Goal: Task Accomplishment & Management: Manage account settings

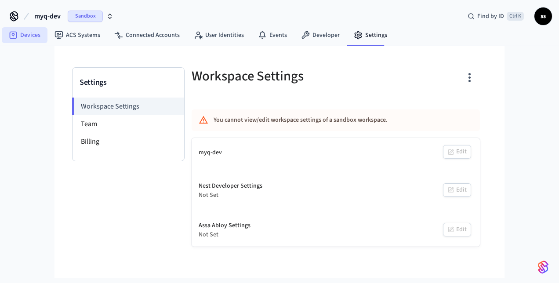
click at [33, 36] on link "Devices" at bounding box center [25, 35] width 46 height 16
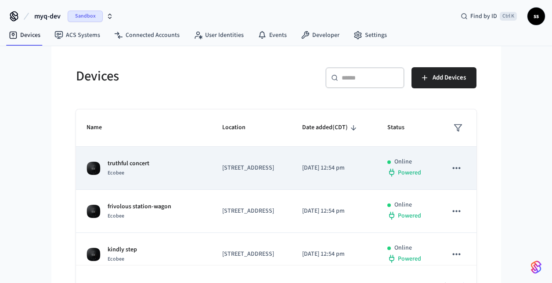
click at [159, 178] on div "truthful concert Ecobee" at bounding box center [144, 168] width 115 height 18
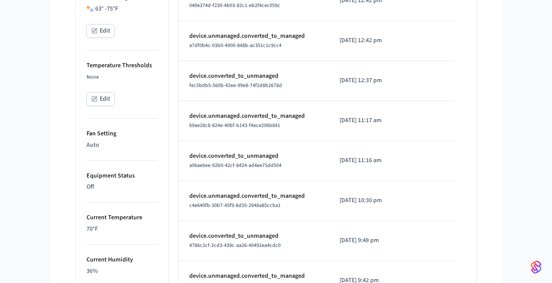
scroll to position [291, 0]
click at [100, 97] on button "Edit" at bounding box center [101, 99] width 28 height 14
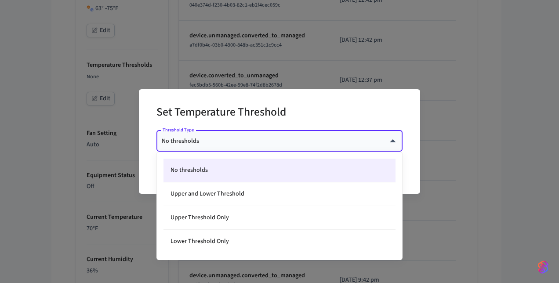
click at [204, 140] on body "myq-dev Sandbox Find by ID Ctrl K ss Devices ACS Systems Connected Accounts Use…" at bounding box center [279, 121] width 559 height 824
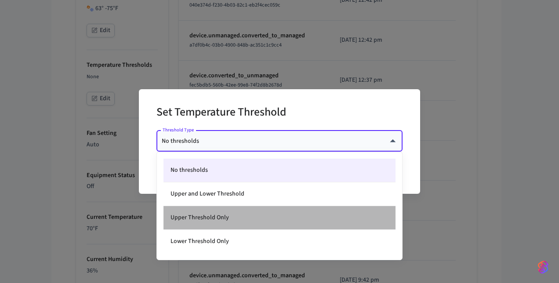
click at [226, 218] on li "Upper Threshold Only" at bounding box center [279, 218] width 232 height 24
type input "*****"
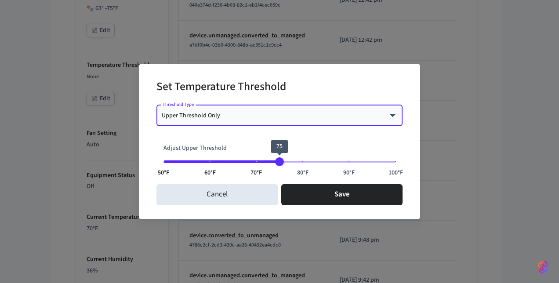
type input "**"
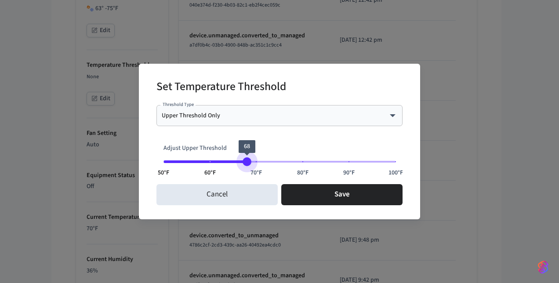
click at [248, 158] on span "50°F 60°F 70°F 80°F 90°F 100°F 68" at bounding box center [279, 161] width 232 height 13
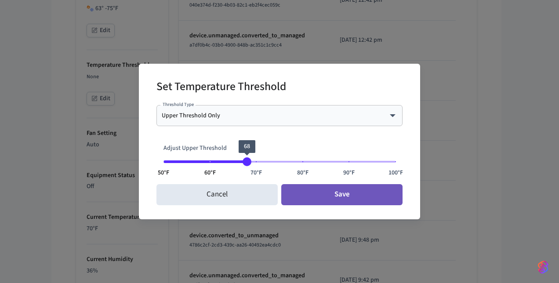
click at [311, 196] on button "Save" at bounding box center [341, 194] width 121 height 21
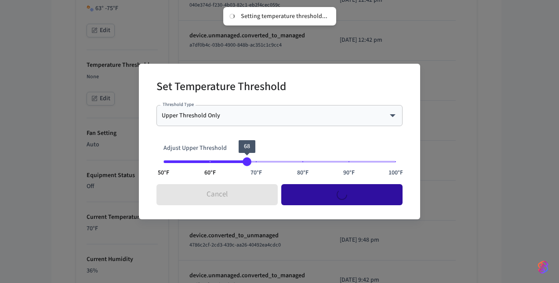
type input "****"
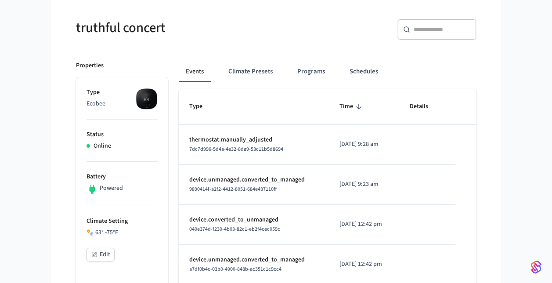
scroll to position [61, 0]
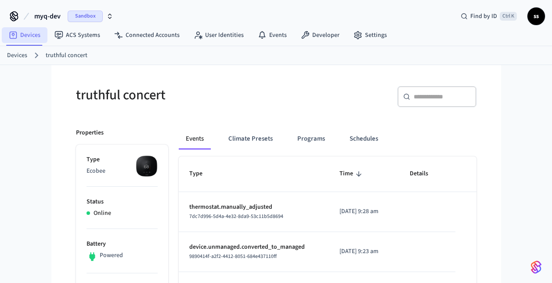
click at [27, 36] on link "Devices" at bounding box center [25, 35] width 46 height 16
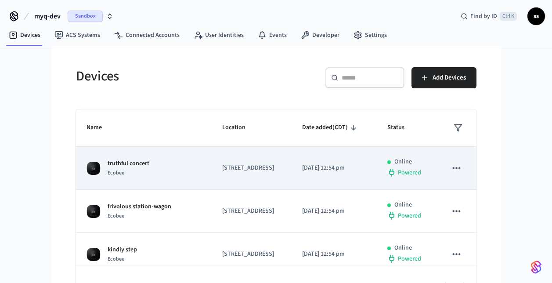
click at [134, 178] on div "Ecobee" at bounding box center [129, 172] width 42 height 9
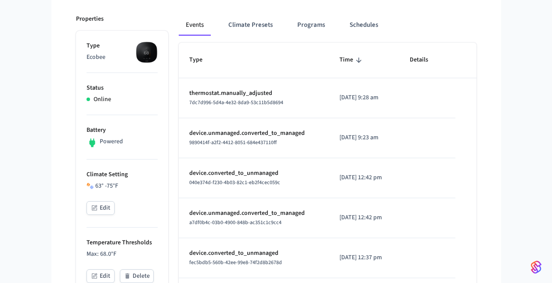
scroll to position [113, 0]
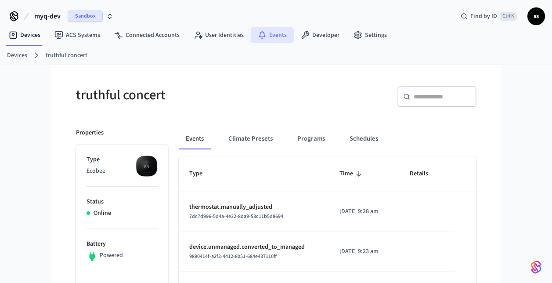
click at [263, 31] on icon at bounding box center [262, 35] width 9 height 9
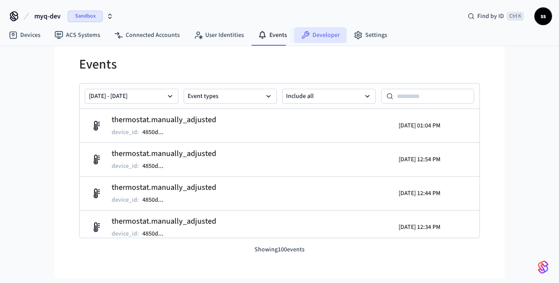
click at [316, 33] on link "Developer" at bounding box center [320, 35] width 53 height 16
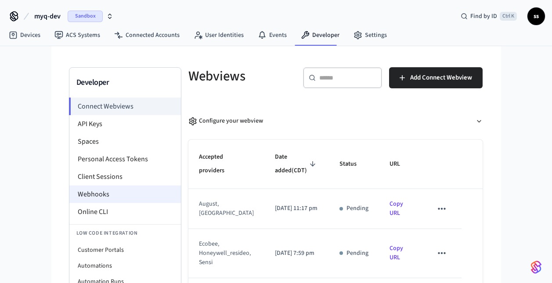
click at [99, 197] on li "Webhooks" at bounding box center [125, 194] width 112 height 18
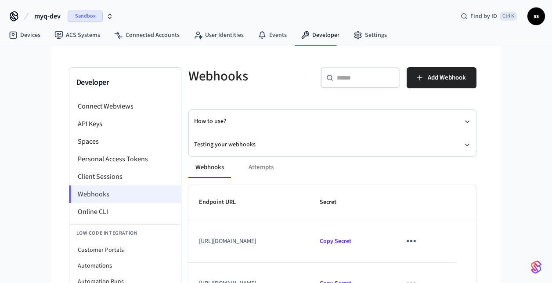
scroll to position [36, 0]
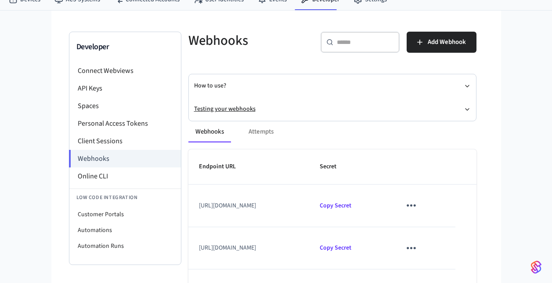
click at [231, 105] on button "Testing your webhooks" at bounding box center [332, 109] width 277 height 23
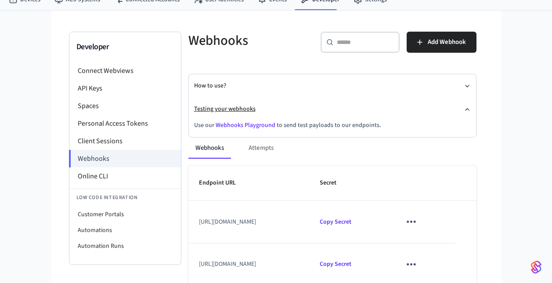
click at [234, 115] on button "Testing your webhooks" at bounding box center [332, 109] width 277 height 23
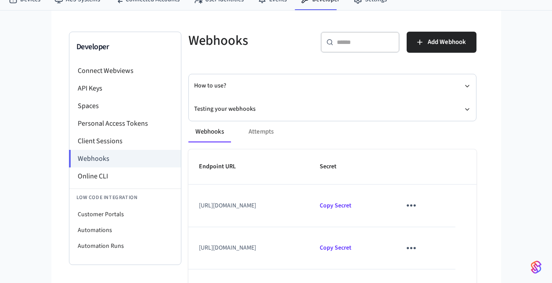
click at [232, 112] on div "Webhooks Attempts Endpoint URL Secret https://partner-devices-webhook-dev.myqop…" at bounding box center [327, 254] width 299 height 286
click at [229, 107] on button "Testing your webhooks" at bounding box center [332, 109] width 277 height 23
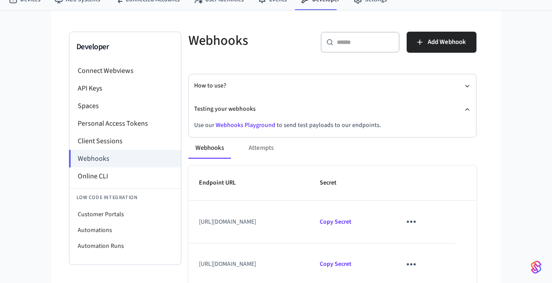
click at [248, 126] on link "Webhooks Playground" at bounding box center [246, 125] width 60 height 9
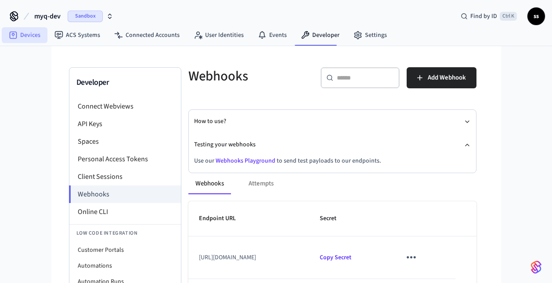
click at [30, 36] on link "Devices" at bounding box center [25, 35] width 46 height 16
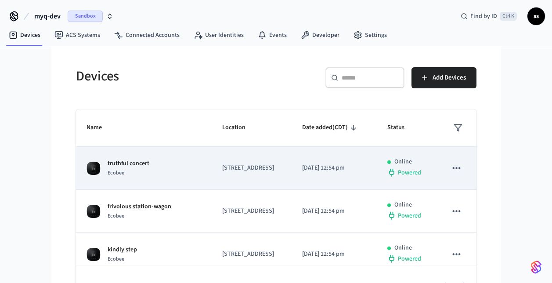
click at [162, 178] on div "truthful concert Ecobee" at bounding box center [144, 168] width 115 height 18
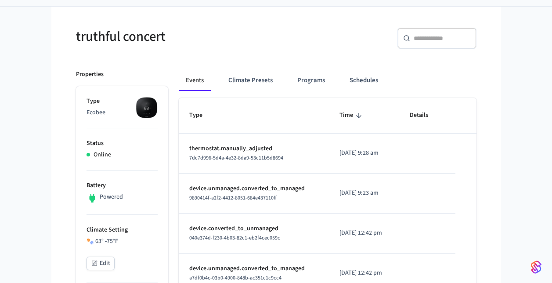
scroll to position [59, 0]
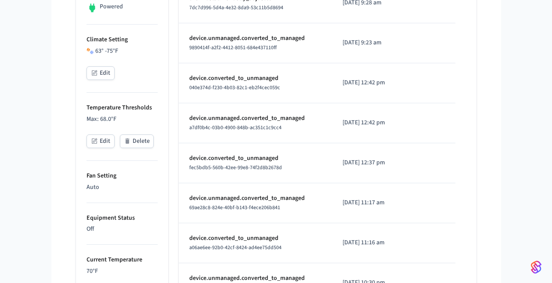
scroll to position [274, 0]
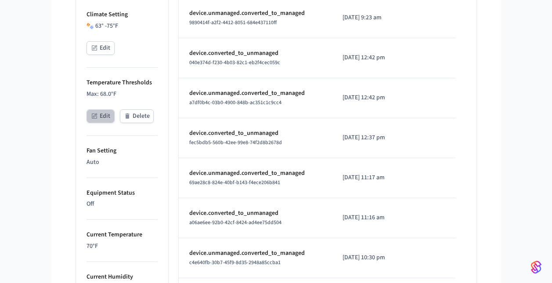
click at [99, 118] on button "Edit" at bounding box center [101, 116] width 28 height 14
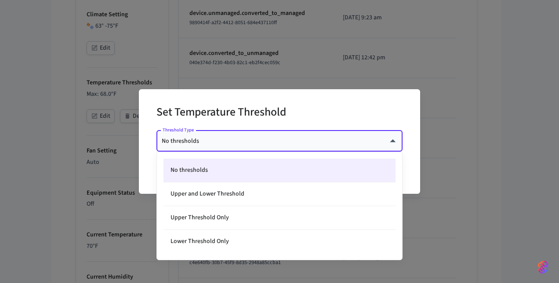
click at [238, 142] on body "myq-dev Sandbox Find by ID Ctrl K ss Devices ACS Systems Connected Accounts Use…" at bounding box center [279, 168] width 559 height 884
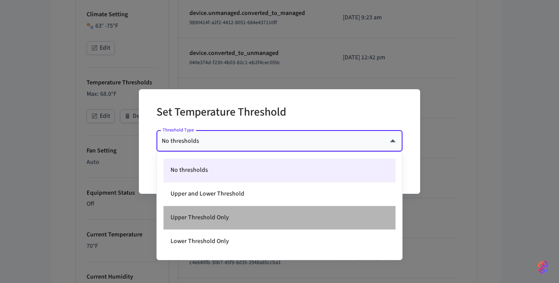
click at [237, 212] on li "Upper Threshold Only" at bounding box center [279, 218] width 232 height 24
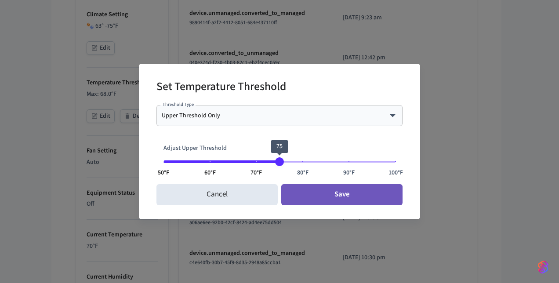
click at [325, 198] on button "Save" at bounding box center [341, 194] width 121 height 21
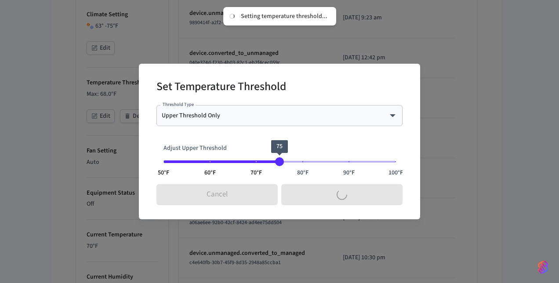
type input "****"
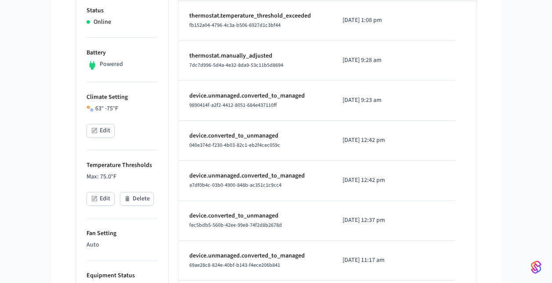
scroll to position [169, 0]
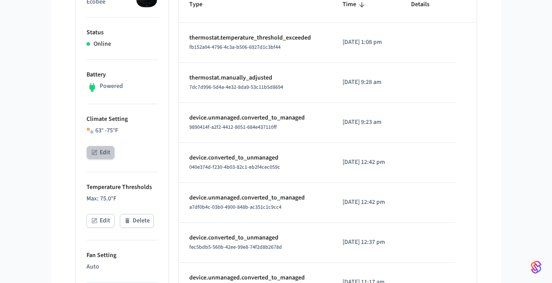
click at [98, 147] on button "Edit" at bounding box center [101, 153] width 28 height 14
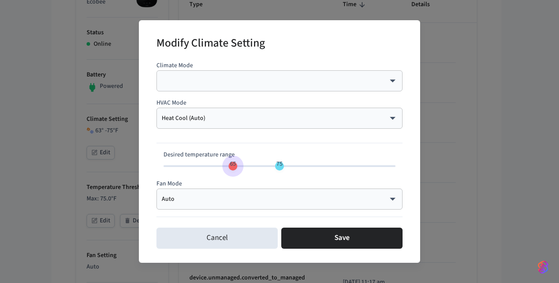
type input "**"
drag, startPoint x: 231, startPoint y: 167, endPoint x: 315, endPoint y: 162, distance: 84.1
click at [315, 162] on span "69 83" at bounding box center [279, 166] width 232 height 13
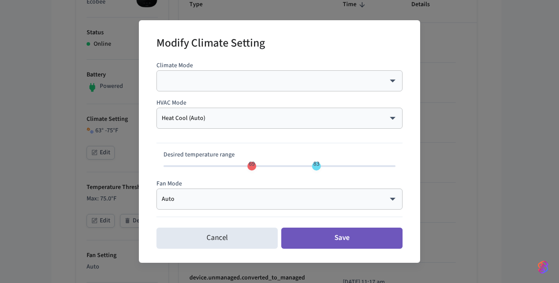
click at [321, 245] on button "Save" at bounding box center [341, 238] width 121 height 21
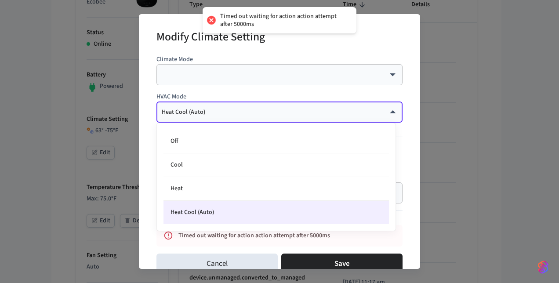
click at [291, 116] on body "Timed out waiting for action action attempt after 5000ms myq-dev Sandbox Find b…" at bounding box center [279, 273] width 559 height 884
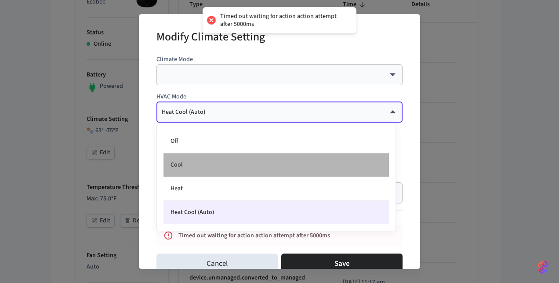
click at [251, 154] on li "Cool" at bounding box center [275, 165] width 225 height 24
type input "****"
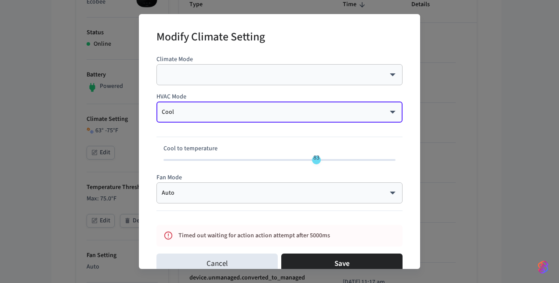
type input "**"
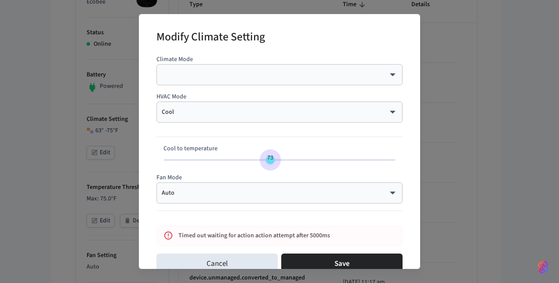
click at [266, 163] on span "73" at bounding box center [279, 159] width 232 height 13
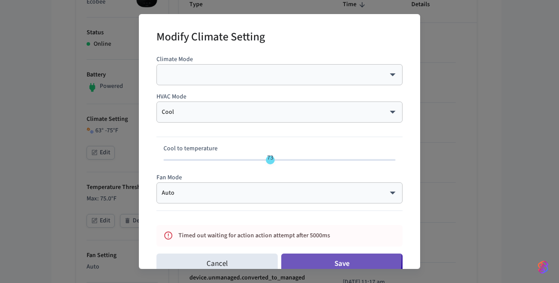
click at [298, 257] on button "Save" at bounding box center [341, 264] width 121 height 21
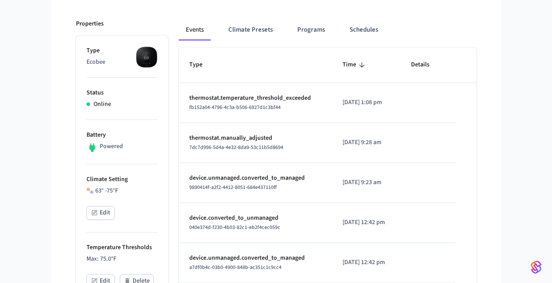
scroll to position [0, 0]
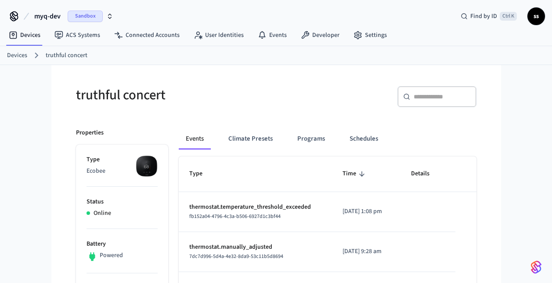
click at [54, 14] on span "myq-dev" at bounding box center [47, 16] width 26 height 11
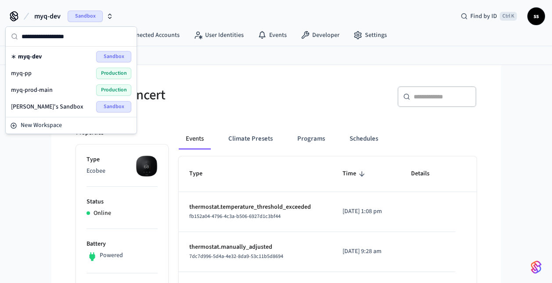
click at [33, 73] on div "myq-pp Production" at bounding box center [71, 73] width 120 height 11
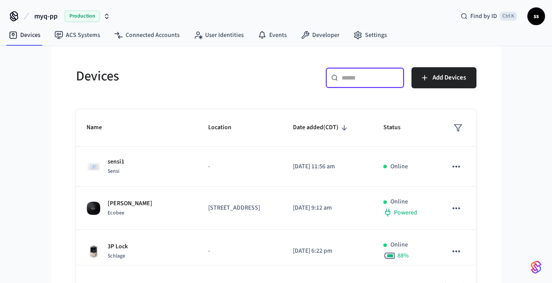
click at [367, 79] on input "text" at bounding box center [370, 77] width 57 height 9
paste input "**********"
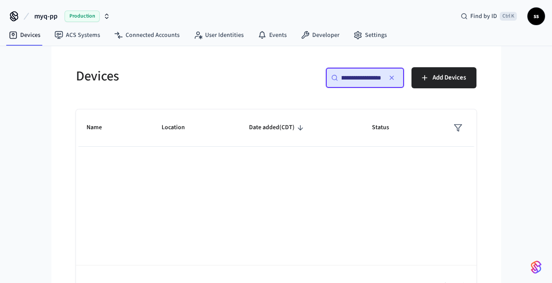
click at [342, 79] on input "**********" at bounding box center [362, 77] width 40 height 9
click at [346, 78] on input "**********" at bounding box center [362, 77] width 40 height 9
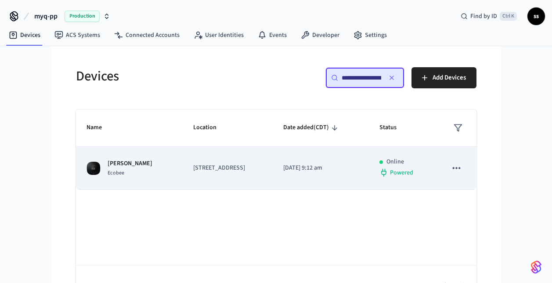
type input "**********"
click at [214, 171] on p "201 Vamanos, Boerne, TX, 78006, US" at bounding box center [227, 167] width 69 height 9
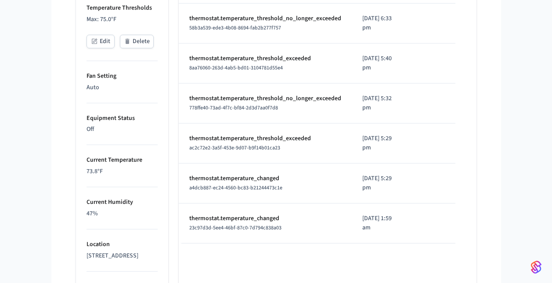
scroll to position [550, 0]
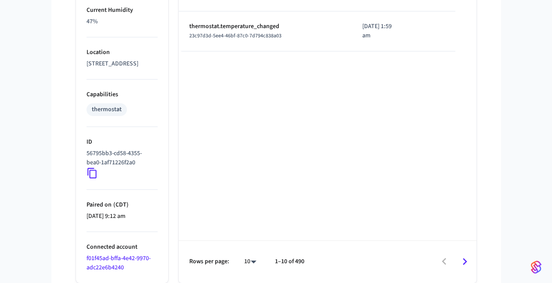
click at [111, 261] on link "f01f45ad-bffa-4e42-9970-adc22e6b4240" at bounding box center [119, 263] width 64 height 18
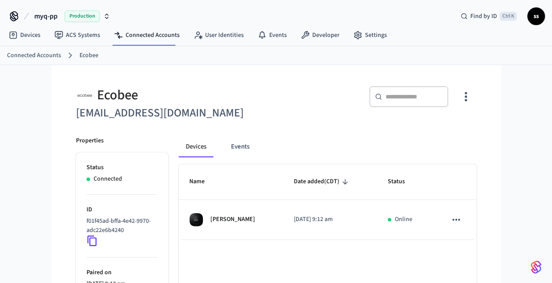
click at [126, 118] on h6 "zalukejonathan@gmail.com" at bounding box center [173, 113] width 195 height 18
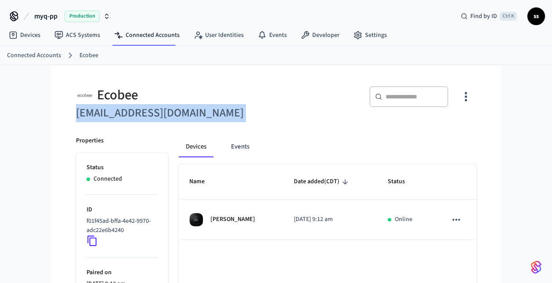
click at [261, 110] on h6 "zalukejonathan@gmail.com" at bounding box center [173, 113] width 195 height 18
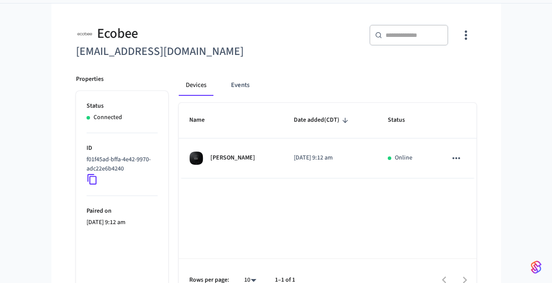
scroll to position [80, 0]
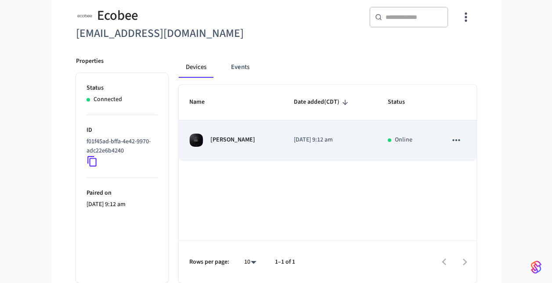
click at [229, 133] on td "[PERSON_NAME]" at bounding box center [231, 140] width 105 height 40
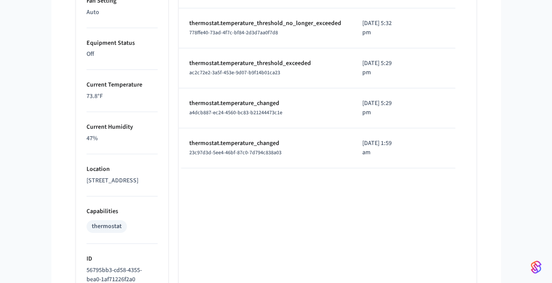
scroll to position [504, 0]
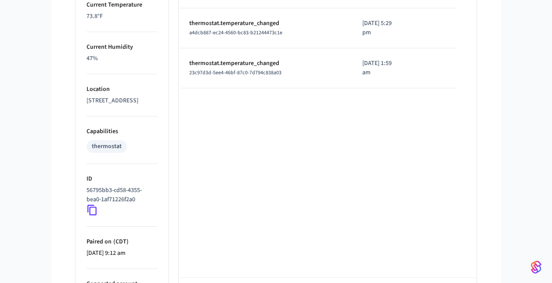
click at [87, 215] on icon at bounding box center [91, 210] width 9 height 11
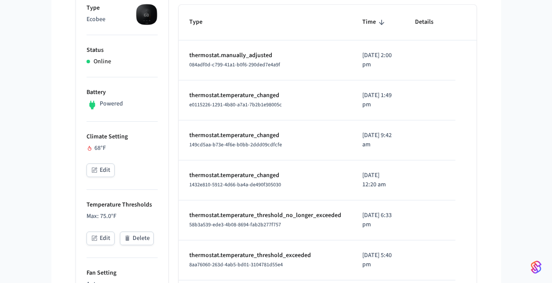
scroll to position [0, 0]
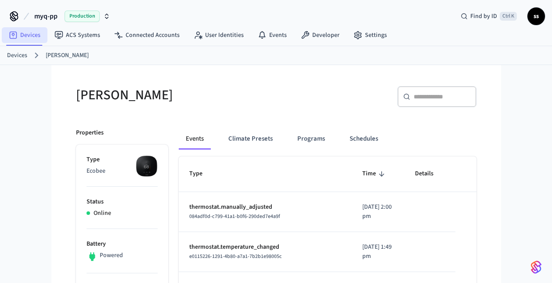
click at [32, 40] on link "Devices" at bounding box center [25, 35] width 46 height 16
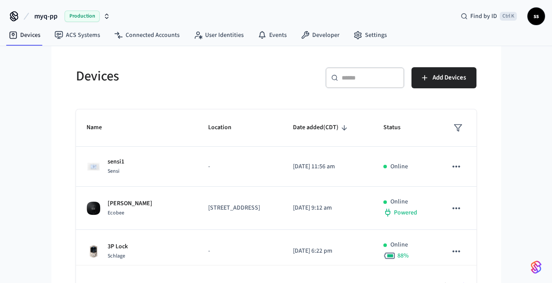
click at [43, 18] on span "myq-pp" at bounding box center [45, 16] width 23 height 11
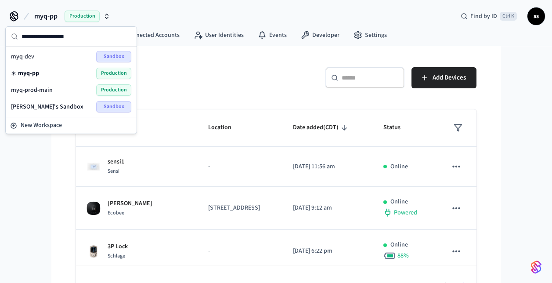
click at [44, 60] on div "myq-dev Sandbox" at bounding box center [71, 56] width 120 height 11
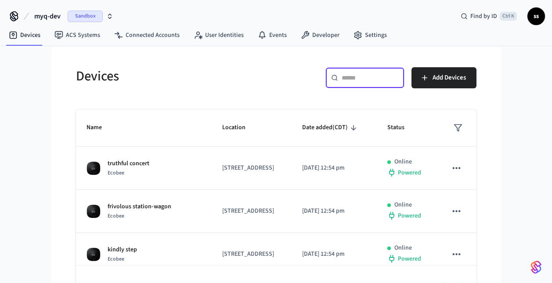
click at [369, 76] on input "text" at bounding box center [370, 77] width 57 height 9
paste input "**********"
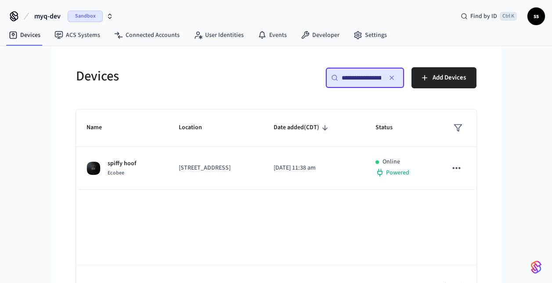
scroll to position [0, 67]
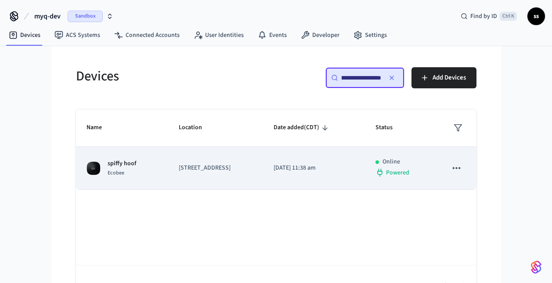
type input "**********"
click at [264, 174] on td "2948 20th St, San Francisco, CA, 94110, US" at bounding box center [215, 168] width 95 height 43
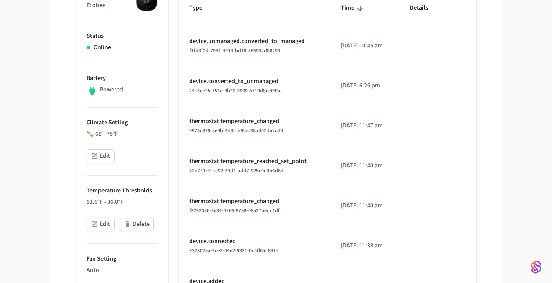
scroll to position [166, 0]
click at [106, 153] on button "Edit" at bounding box center [101, 156] width 28 height 14
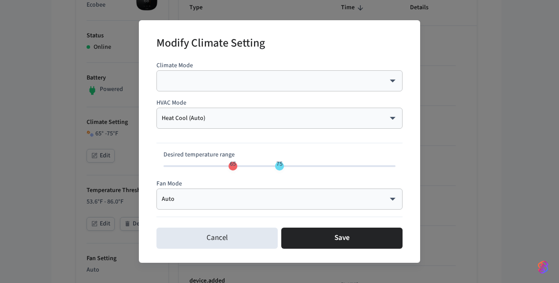
click at [242, 116] on body "myq-dev Sandbox Find by ID Ctrl K ss Devices ACS Systems Connected Accounts Use…" at bounding box center [279, 246] width 559 height 824
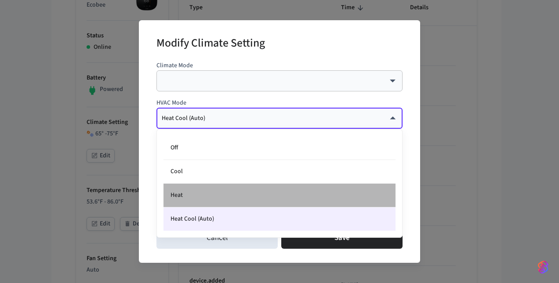
click at [235, 196] on li "Heat" at bounding box center [279, 196] width 232 height 24
type input "****"
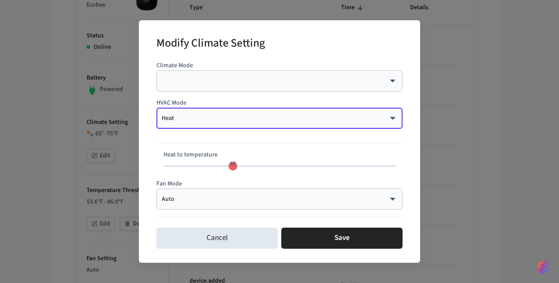
type input "**"
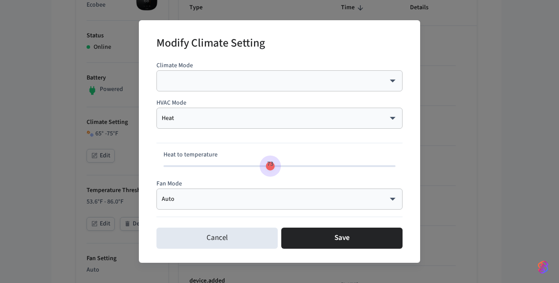
click at [269, 165] on span "73" at bounding box center [279, 166] width 232 height 13
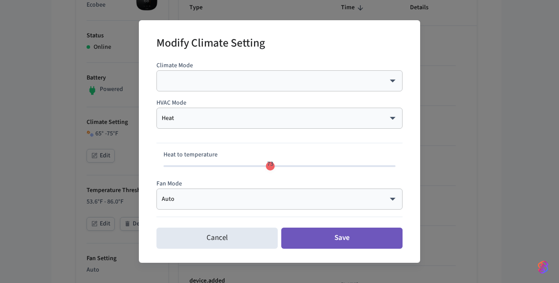
click at [316, 237] on button "Save" at bounding box center [341, 238] width 121 height 21
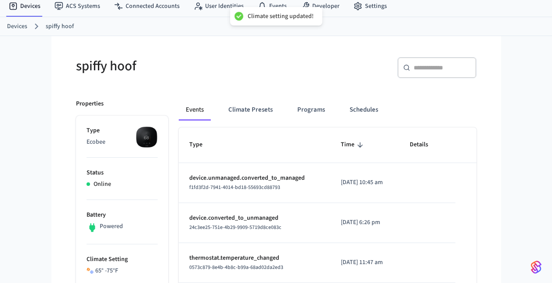
scroll to position [28, 0]
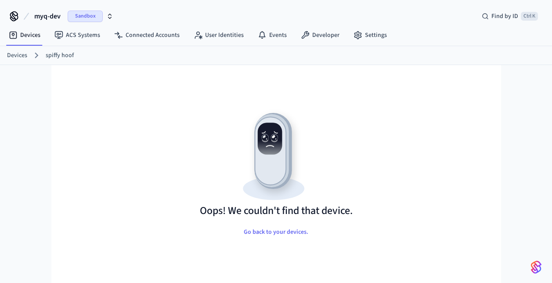
click at [14, 56] on link "Devices" at bounding box center [17, 55] width 20 height 9
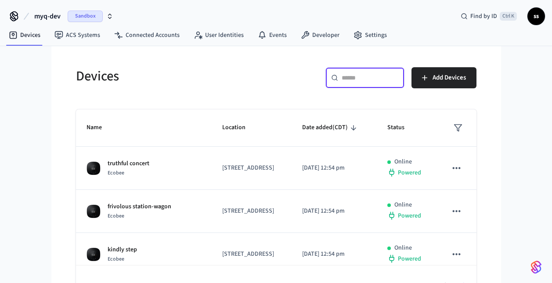
click at [371, 79] on input "text" at bounding box center [370, 77] width 57 height 9
paste input "**********"
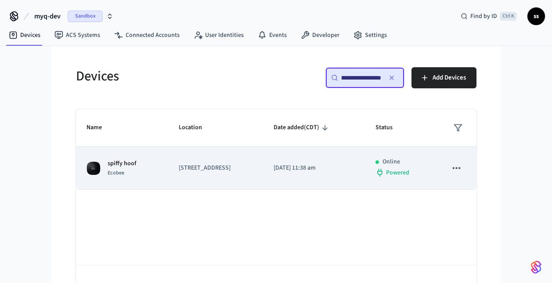
type input "**********"
click at [246, 183] on td "[STREET_ADDRESS]" at bounding box center [215, 168] width 95 height 43
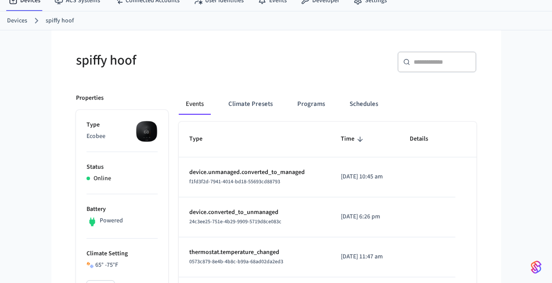
scroll to position [25, 0]
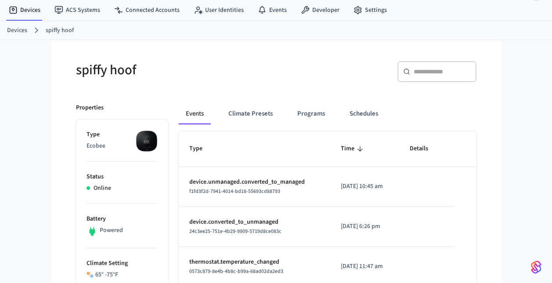
click at [22, 29] on link "Devices" at bounding box center [17, 30] width 20 height 9
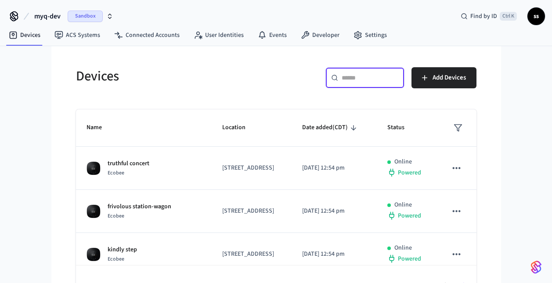
click at [374, 79] on input "text" at bounding box center [370, 77] width 57 height 9
paste input "**********"
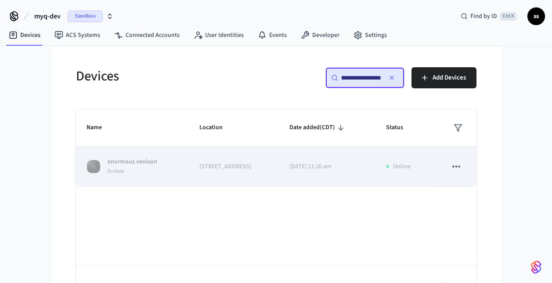
type input "**********"
click at [450, 168] on button "sticky table" at bounding box center [456, 166] width 18 height 18
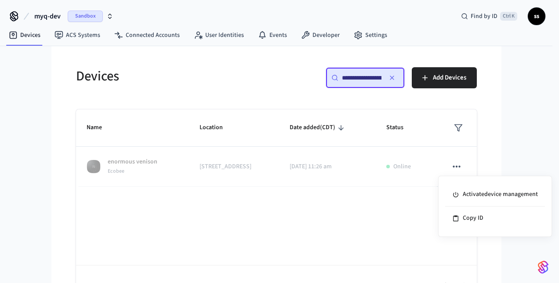
click at [514, 120] on div at bounding box center [279, 141] width 559 height 283
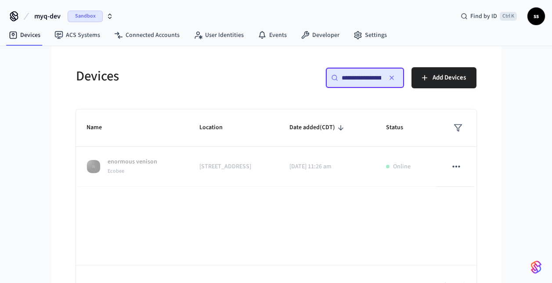
click at [391, 78] on icon "button" at bounding box center [392, 77] width 7 height 7
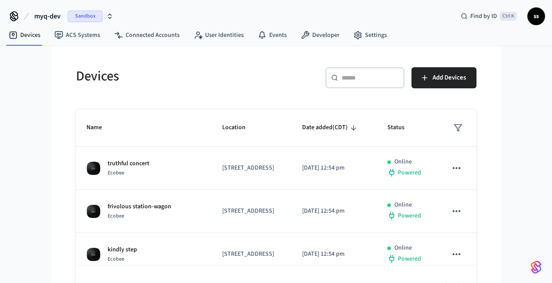
click at [372, 77] on input "text" at bounding box center [370, 77] width 57 height 9
paste input "**********"
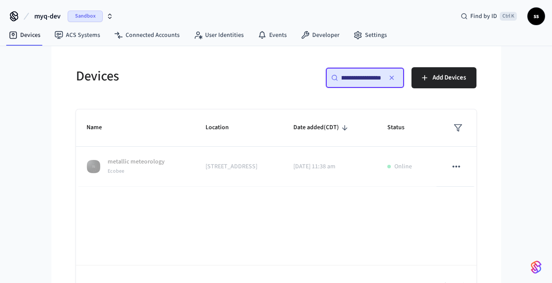
type input "**********"
click at [394, 75] on icon "button" at bounding box center [392, 77] width 7 height 7
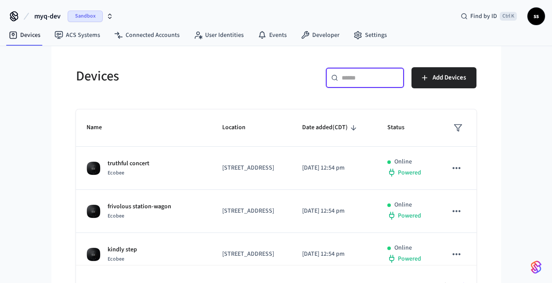
click at [363, 80] on input "text" at bounding box center [370, 77] width 57 height 9
paste input "**********"
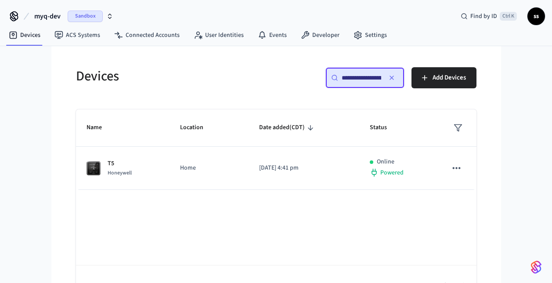
scroll to position [0, 66]
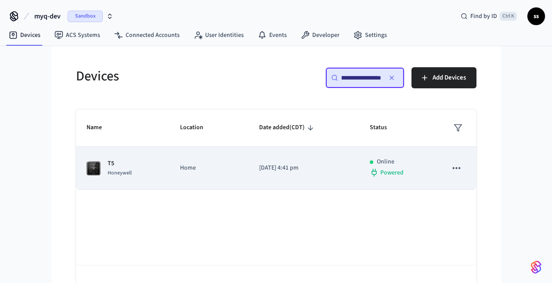
type input "**********"
click at [210, 180] on td "Home" at bounding box center [209, 168] width 79 height 43
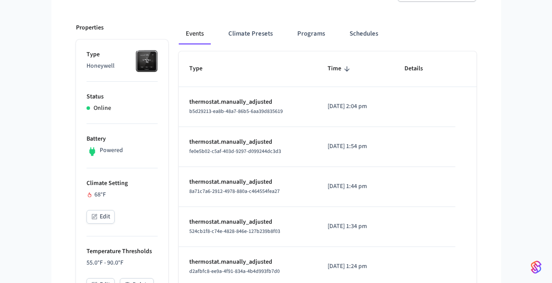
scroll to position [105, 0]
click at [222, 112] on span "b5d29213-ea8b-48a7-86b5-6aa39d835619" at bounding box center [236, 110] width 94 height 7
copy span "b5d29213-ea8b-48a7-86b5-6aa39d835619"
click at [259, 152] on span "fe0e5b02-c5af-403d-9297-d099244dc3d3" at bounding box center [235, 150] width 92 height 7
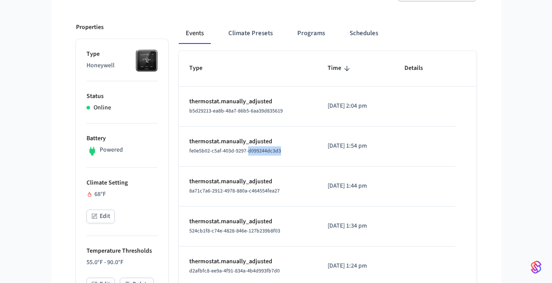
click at [259, 152] on span "fe0e5b02-c5af-403d-9297-d099244dc3d3" at bounding box center [235, 150] width 92 height 7
copy span "fe0e5b02-c5af-403d-9297-d099244dc3d3"
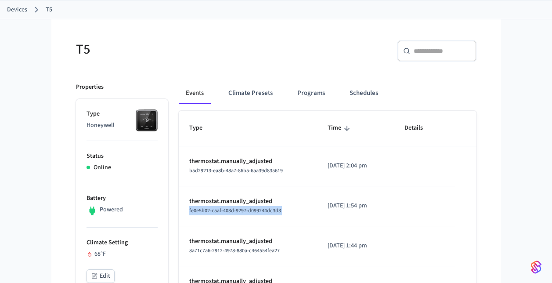
scroll to position [0, 0]
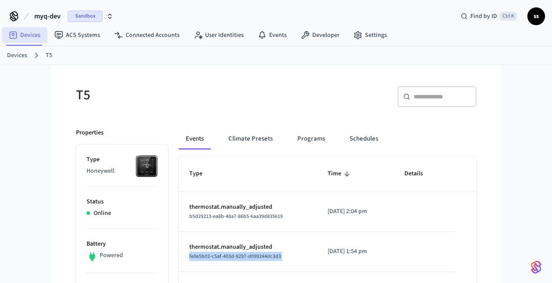
click at [27, 35] on link "Devices" at bounding box center [25, 35] width 46 height 16
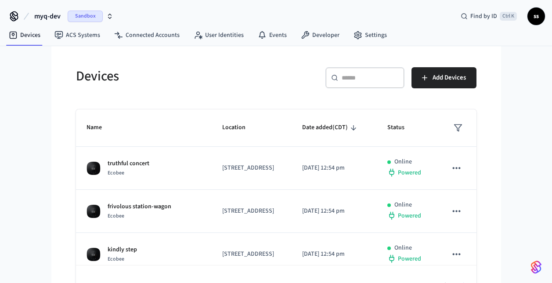
click at [360, 83] on div "​ ​" at bounding box center [365, 77] width 79 height 21
paste input "**********"
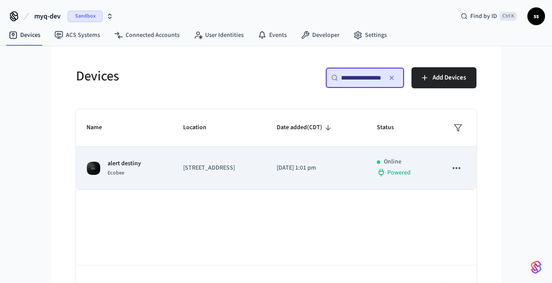
type input "**********"
click at [312, 153] on td "[DATE] 1:01 pm" at bounding box center [316, 168] width 100 height 43
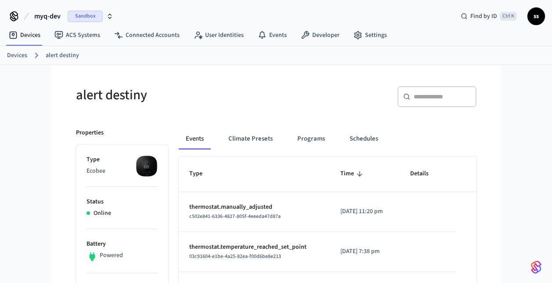
click at [15, 54] on link "Devices" at bounding box center [17, 55] width 20 height 9
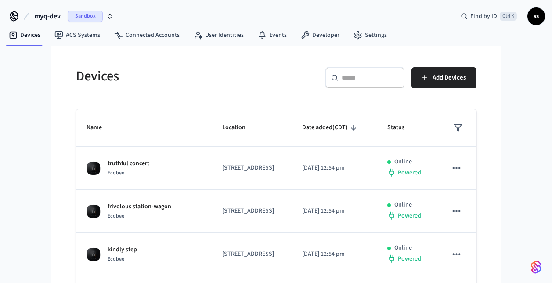
click at [383, 73] on input "text" at bounding box center [370, 77] width 57 height 9
paste input "**********"
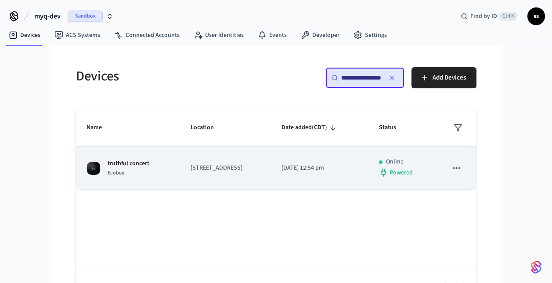
type input "**********"
click at [229, 166] on p "[STREET_ADDRESS]" at bounding box center [226, 167] width 70 height 9
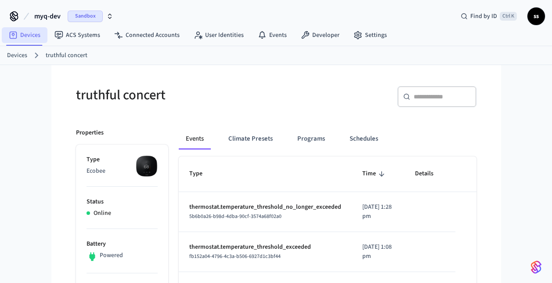
click at [25, 39] on link "Devices" at bounding box center [25, 35] width 46 height 16
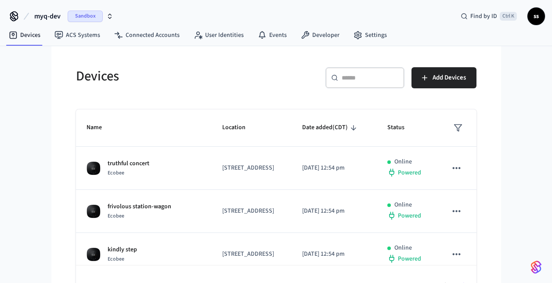
click at [372, 84] on div "​ ​" at bounding box center [365, 77] width 79 height 21
paste input "**********"
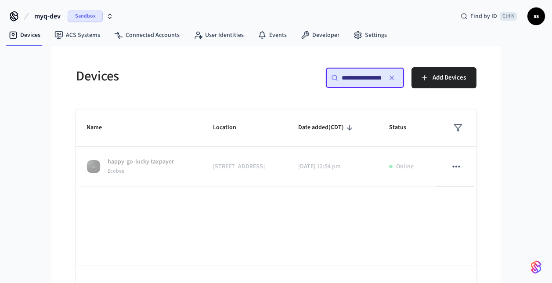
scroll to position [0, 65]
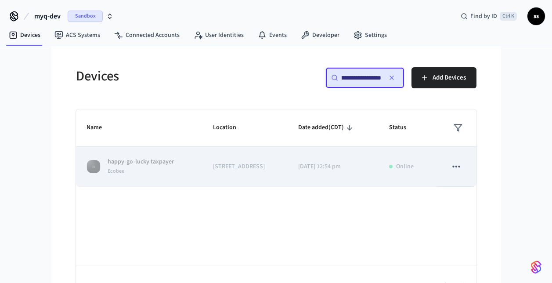
type input "**********"
click at [457, 167] on icon "sticky table" at bounding box center [456, 167] width 7 height 2
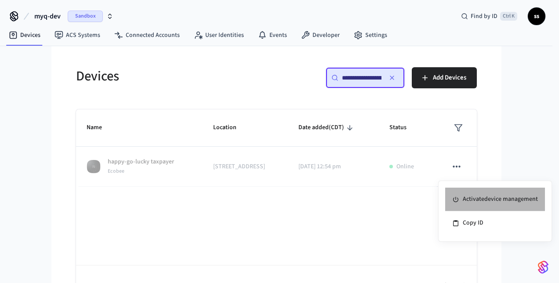
click at [483, 201] on li "Activate device management" at bounding box center [495, 200] width 100 height 24
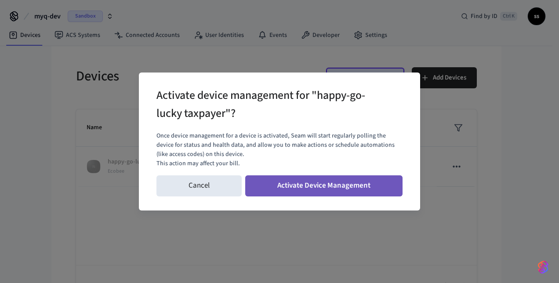
click at [352, 193] on button "Activate Device Management" at bounding box center [323, 185] width 157 height 21
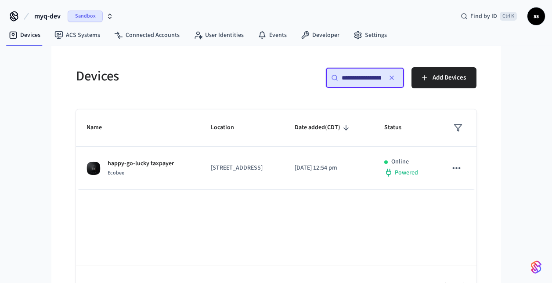
click at [49, 18] on span "myq-dev" at bounding box center [47, 16] width 26 height 11
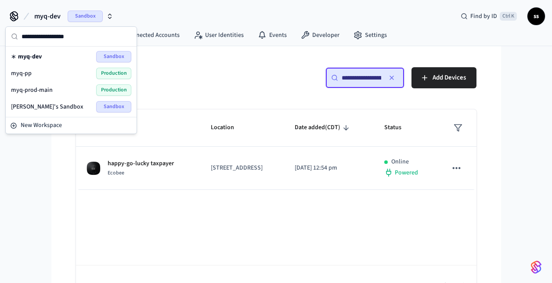
click at [41, 73] on div "myq-pp Production" at bounding box center [71, 73] width 120 height 11
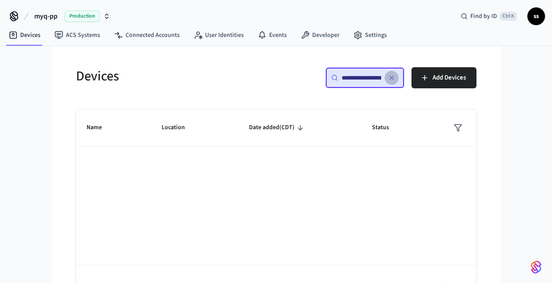
click at [394, 78] on icon "button" at bounding box center [392, 77] width 7 height 7
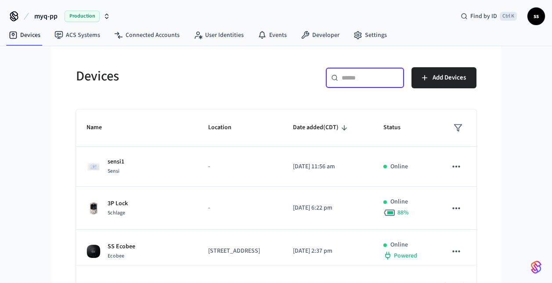
click at [349, 80] on input "text" at bounding box center [370, 77] width 57 height 9
paste input "**********"
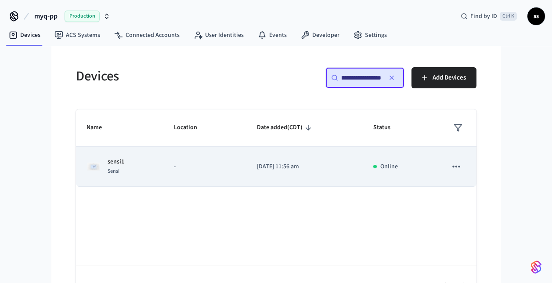
type input "**********"
click at [180, 161] on td "-" at bounding box center [204, 167] width 83 height 40
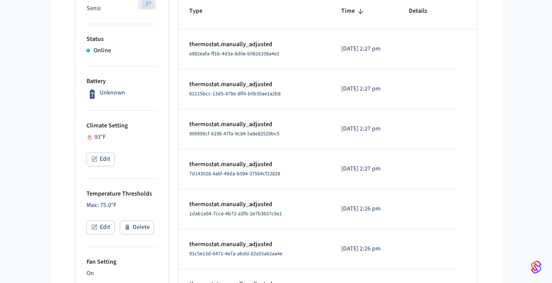
scroll to position [131, 0]
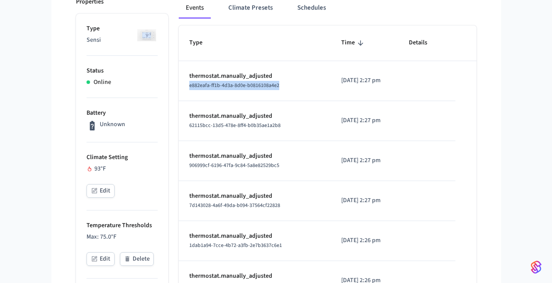
drag, startPoint x: 182, startPoint y: 86, endPoint x: 294, endPoint y: 87, distance: 112.5
click at [294, 87] on td "thermostat.manually_adjusted e882eafa-ff1b-4d3a-8d0e-b0816108a4e2" at bounding box center [255, 81] width 153 height 40
copy span "e882eafa-ff1b-4d3a-8d0e-b0816108a4e2"
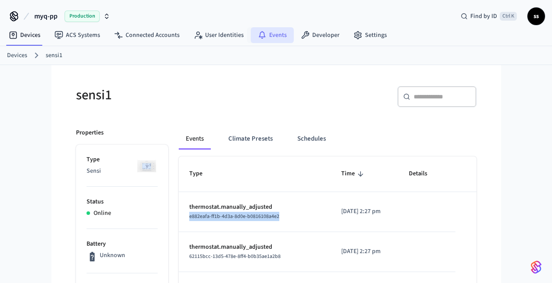
click at [275, 33] on link "Events" at bounding box center [272, 35] width 43 height 16
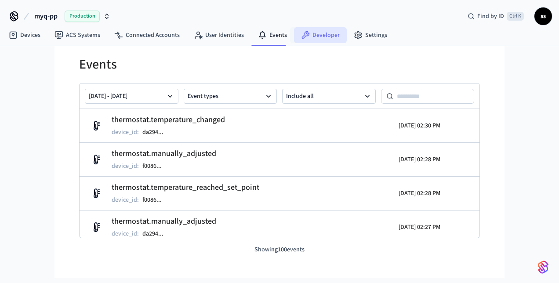
click at [319, 41] on link "Developer" at bounding box center [320, 35] width 53 height 16
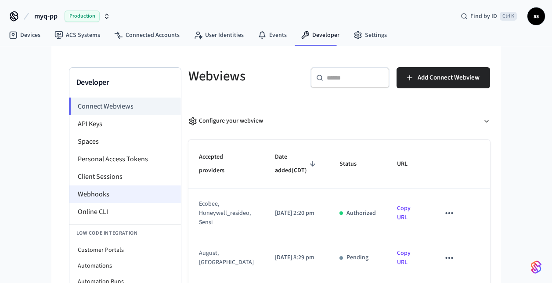
click at [102, 197] on li "Webhooks" at bounding box center [125, 194] width 112 height 18
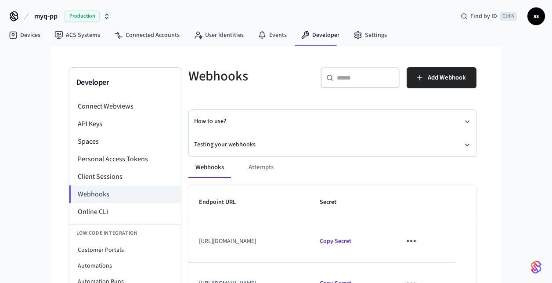
click at [221, 143] on button "Testing your webhooks" at bounding box center [332, 144] width 277 height 23
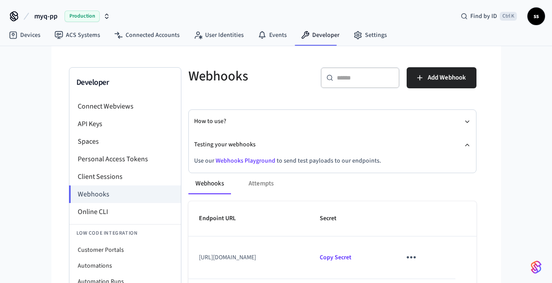
click at [243, 162] on link "Webhooks Playground" at bounding box center [246, 160] width 60 height 9
click at [20, 36] on link "Devices" at bounding box center [25, 35] width 46 height 16
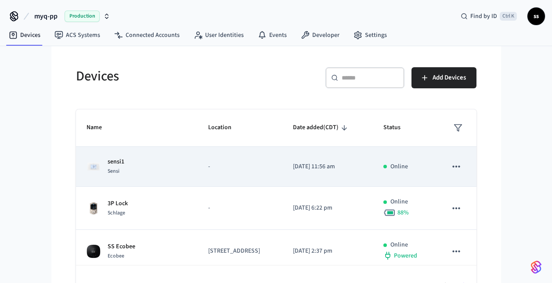
click at [225, 187] on td "-" at bounding box center [240, 167] width 85 height 40
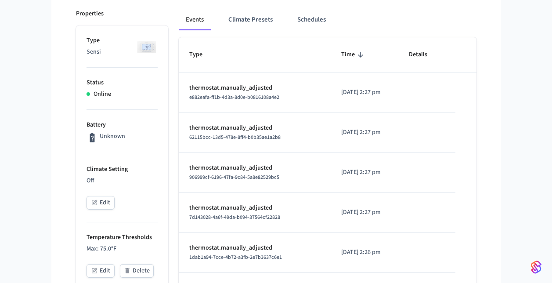
scroll to position [114, 0]
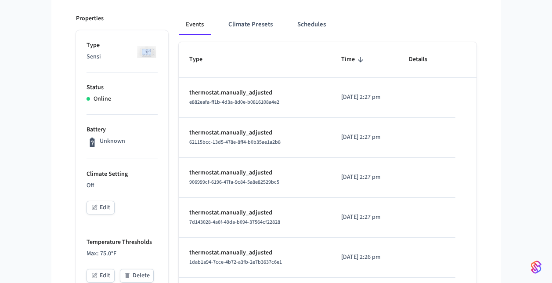
click at [217, 142] on span "62115bcc-13d5-478e-8ff4-b0b35ae1a2b8" at bounding box center [234, 141] width 91 height 7
copy span "62115bcc-13d5-478e-8ff4-b0b35ae1a2b8"
click at [219, 185] on span "906999cf-6196-47fa-9c84-5a8e82529bc5" at bounding box center [234, 181] width 90 height 7
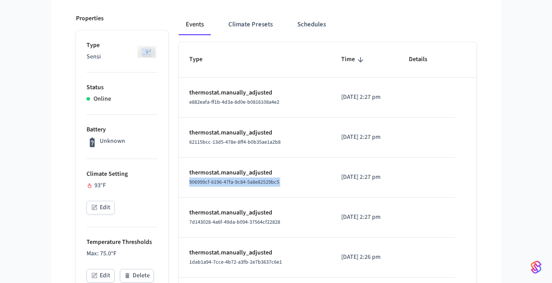
copy span "906999cf-6196-47fa-9c84-5a8e82529bc5"
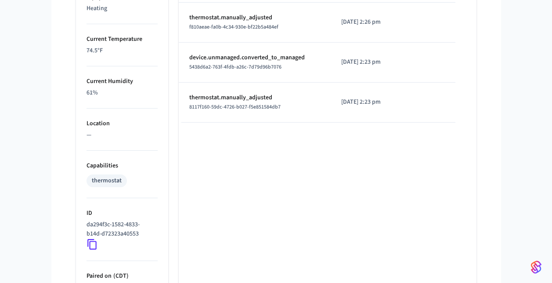
scroll to position [470, 0]
click at [93, 245] on icon at bounding box center [92, 243] width 11 height 11
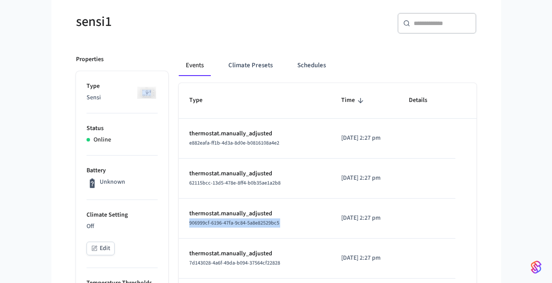
scroll to position [0, 0]
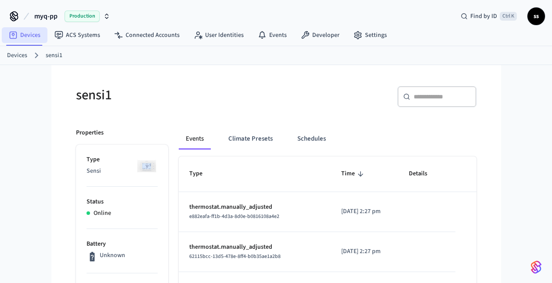
click at [25, 34] on link "Devices" at bounding box center [25, 35] width 46 height 16
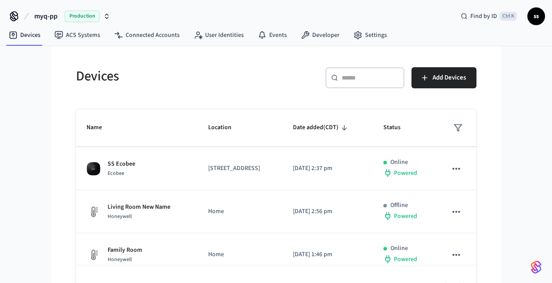
scroll to position [83, 0]
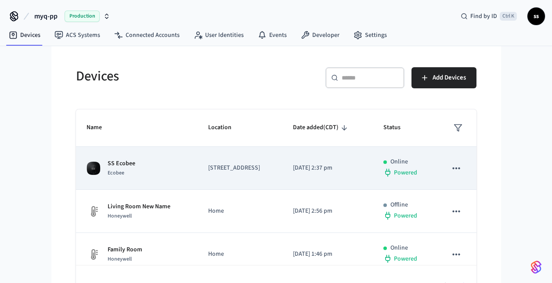
click at [272, 173] on p "[STREET_ADDRESS]" at bounding box center [240, 167] width 64 height 9
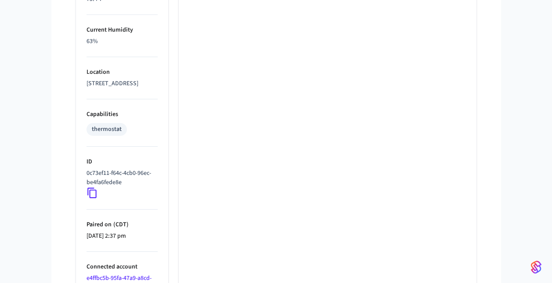
scroll to position [522, 0]
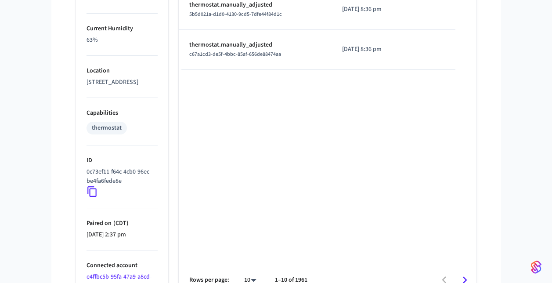
click at [92, 197] on icon at bounding box center [92, 191] width 11 height 11
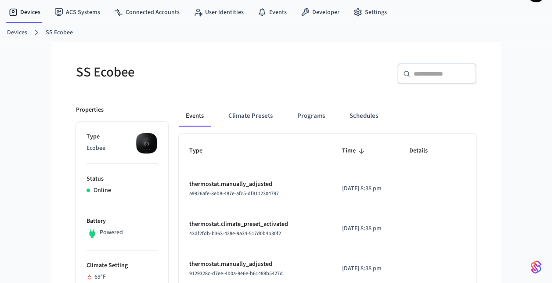
scroll to position [0, 0]
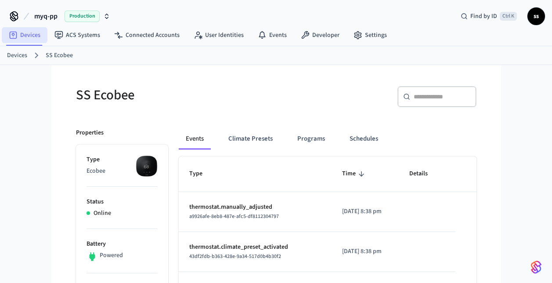
click at [29, 38] on link "Devices" at bounding box center [25, 35] width 46 height 16
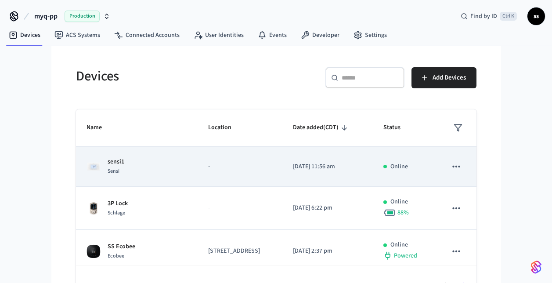
click at [198, 176] on td "-" at bounding box center [240, 167] width 85 height 40
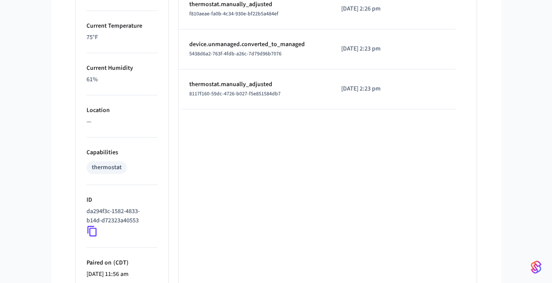
scroll to position [541, 0]
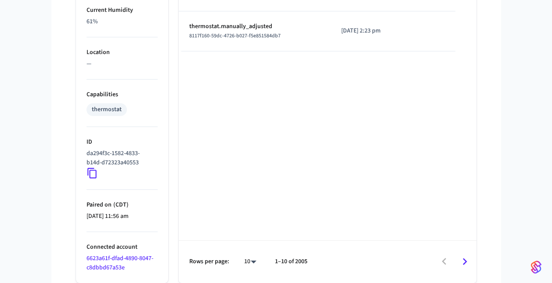
click at [93, 178] on icon at bounding box center [91, 173] width 9 height 11
click at [94, 174] on icon at bounding box center [92, 172] width 11 height 11
drag, startPoint x: 133, startPoint y: 269, endPoint x: 73, endPoint y: 254, distance: 61.2
copy link "6623a61f-dfad-4890-8047-c8dbbd67a53e"
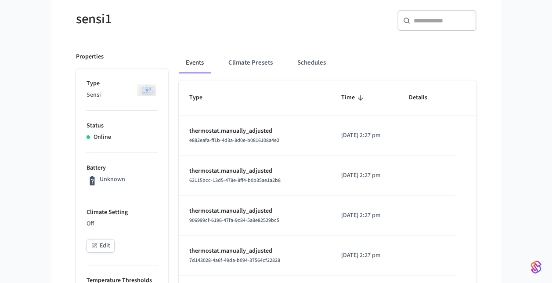
scroll to position [76, 0]
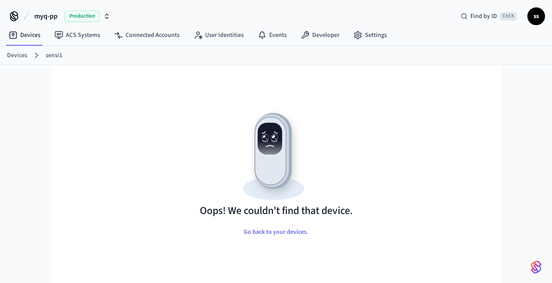
click at [24, 56] on link "Devices" at bounding box center [17, 55] width 20 height 9
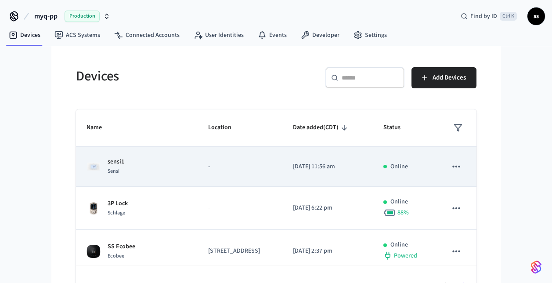
click at [145, 187] on td "sensi1 Sensi" at bounding box center [137, 167] width 122 height 40
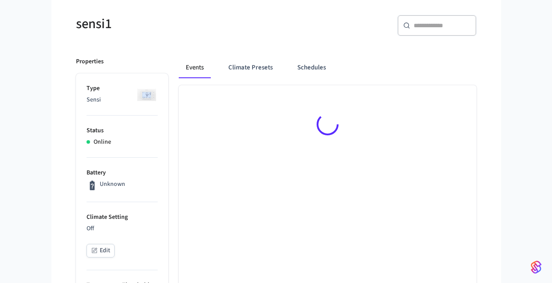
scroll to position [78, 0]
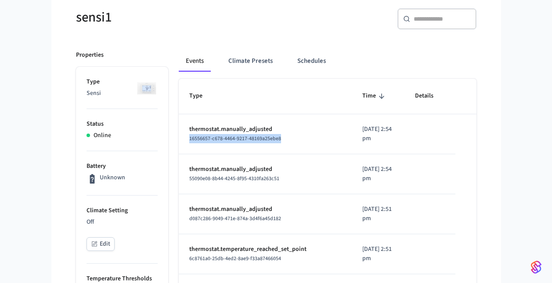
drag, startPoint x: 187, startPoint y: 138, endPoint x: 294, endPoint y: 144, distance: 107.8
click at [294, 144] on td "thermostat.manually_adjusted 16556657-c678-4464-9217-48169a25ebe8" at bounding box center [265, 134] width 173 height 40
copy span "16556657-c678-4464-9217-48169a25ebe8"
click at [218, 179] on span "55090e08-8b44-4245-8f95-4310fa263c51" at bounding box center [234, 178] width 90 height 7
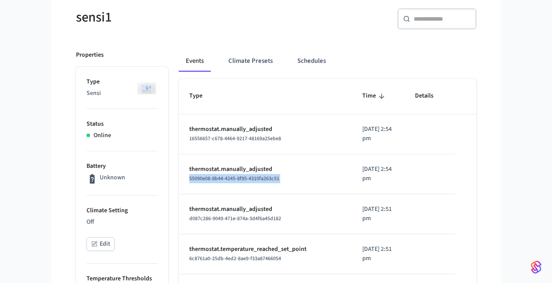
copy span "55090e08-8b44-4245-8f95-4310fa263c51"
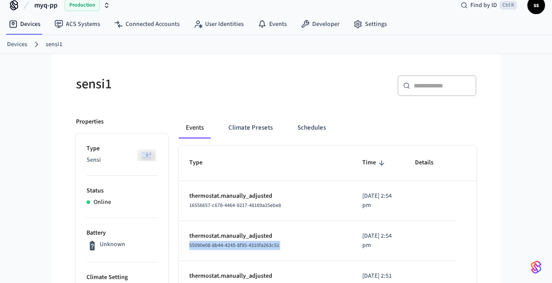
scroll to position [0, 0]
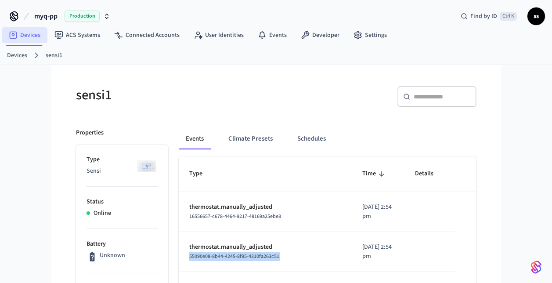
click at [29, 34] on link "Devices" at bounding box center [25, 35] width 46 height 16
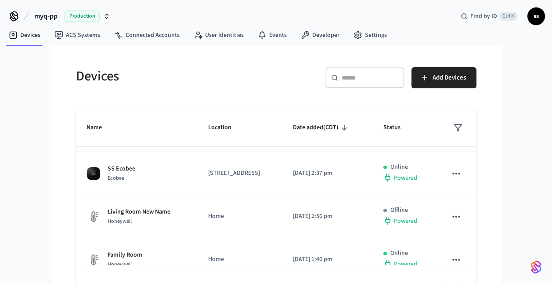
scroll to position [85, 0]
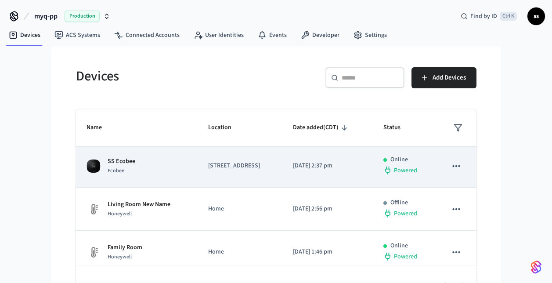
click at [156, 175] on div "SS Ecobee Ecobee" at bounding box center [137, 166] width 101 height 18
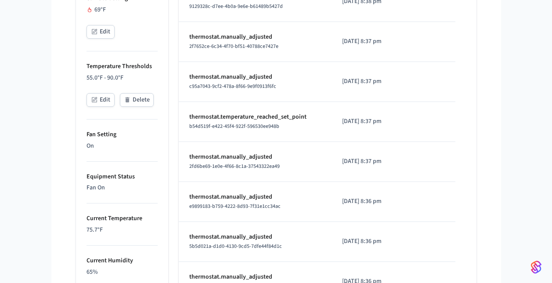
scroll to position [263, 0]
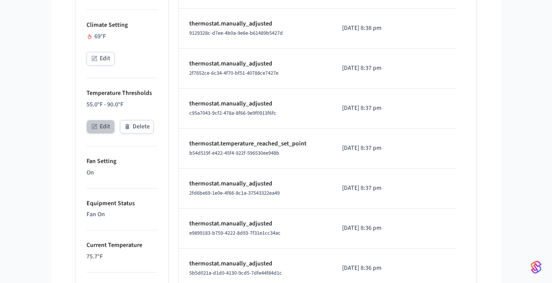
click at [101, 126] on button "Edit" at bounding box center [101, 127] width 28 height 14
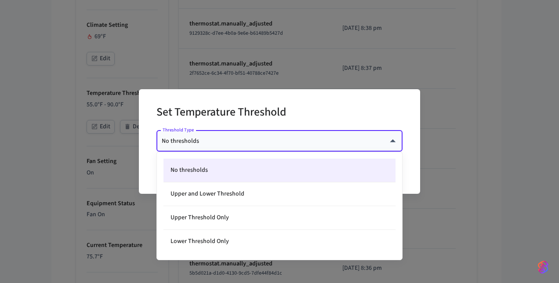
click at [240, 138] on body "myq-pp Production Find by ID Ctrl K ss Devices ACS Systems Connected Accounts U…" at bounding box center [279, 149] width 559 height 824
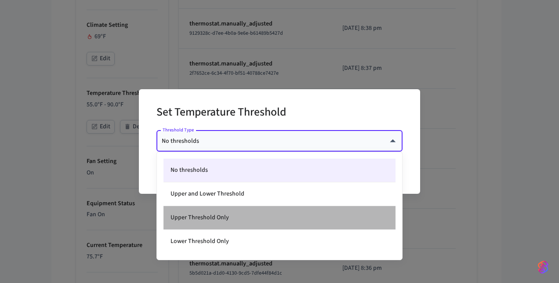
click at [237, 216] on li "Upper Threshold Only" at bounding box center [279, 218] width 232 height 24
type input "*****"
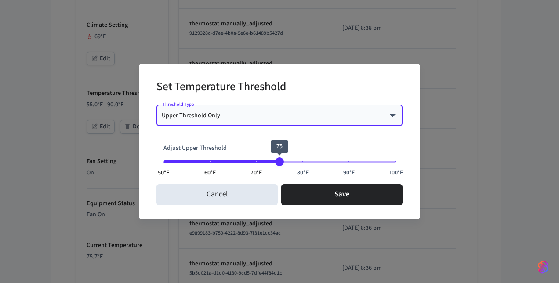
type input "**"
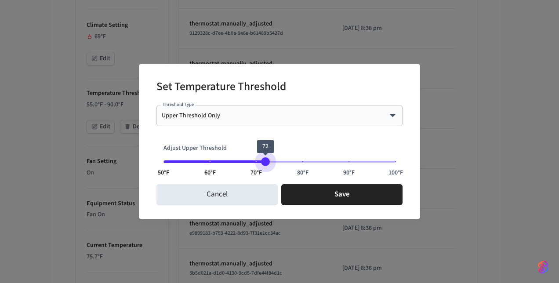
click at [267, 155] on span "50°F 60°F 70°F 80°F 90°F 100°F 72" at bounding box center [279, 161] width 232 height 13
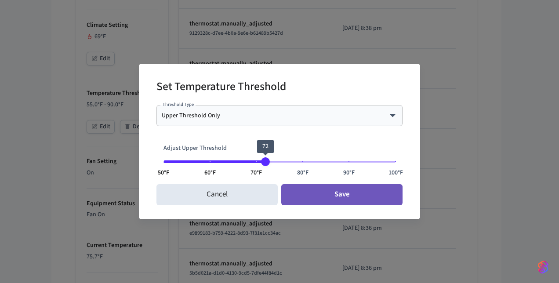
click at [327, 197] on button "Save" at bounding box center [341, 194] width 121 height 21
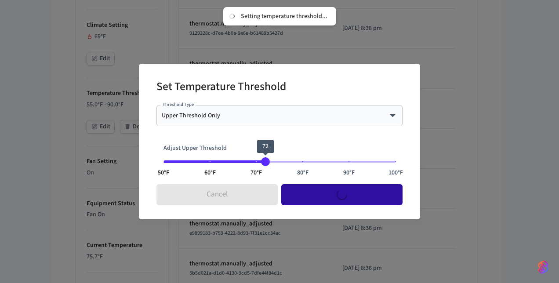
type input "****"
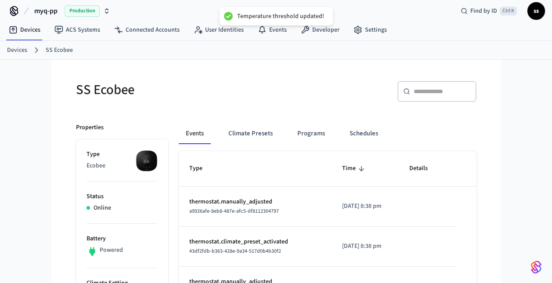
scroll to position [0, 0]
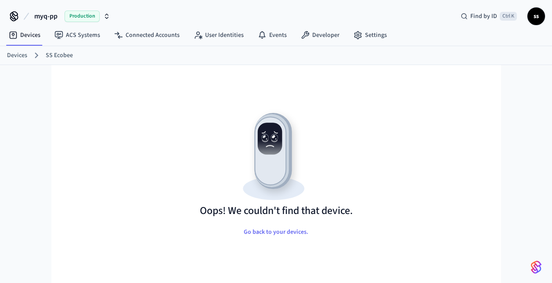
click at [17, 50] on ol "Devices SS Ecobee" at bounding box center [279, 55] width 545 height 11
click at [22, 55] on link "Devices" at bounding box center [17, 55] width 20 height 9
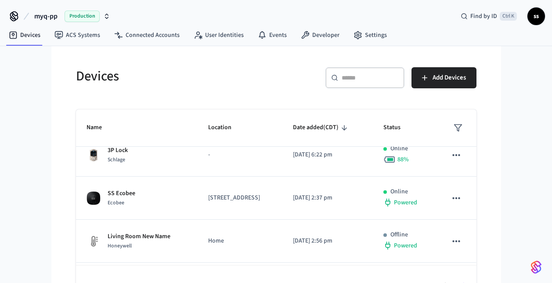
scroll to position [53, 0]
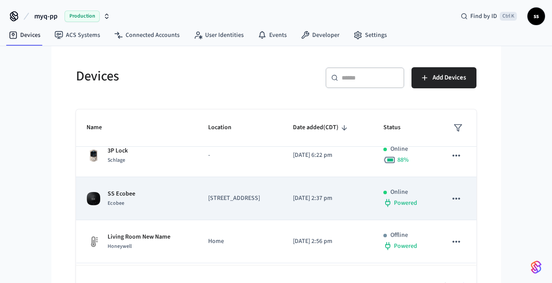
click at [165, 208] on td "SS Ecobee Ecobee" at bounding box center [137, 198] width 122 height 43
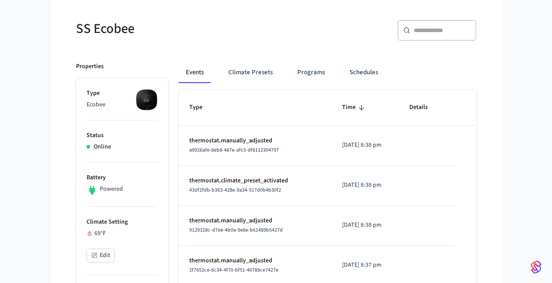
scroll to position [67, 0]
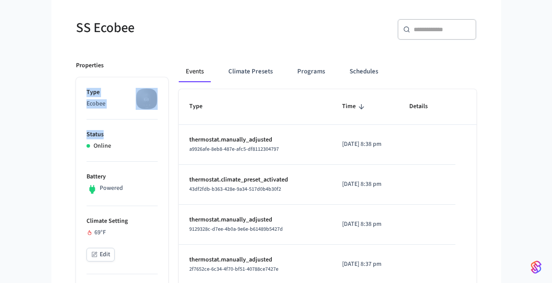
drag, startPoint x: 129, startPoint y: 50, endPoint x: 127, endPoint y: 142, distance: 91.4
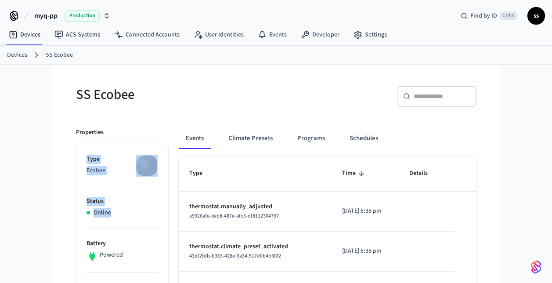
scroll to position [0, 0]
click at [30, 34] on link "Devices" at bounding box center [25, 35] width 46 height 16
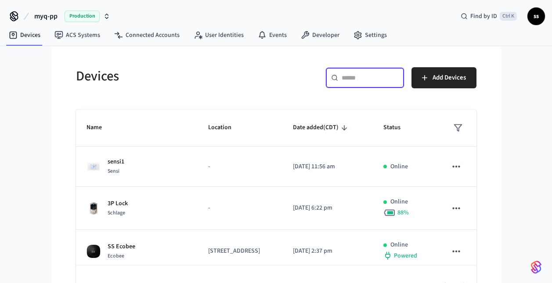
click at [354, 80] on input "text" at bounding box center [370, 77] width 57 height 9
paste input "**********"
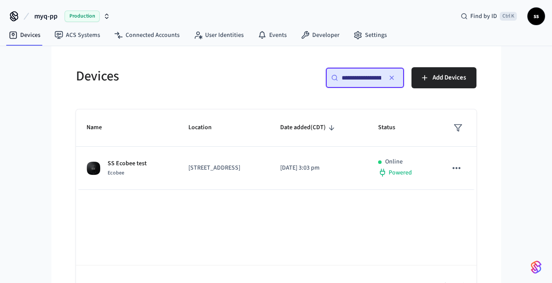
scroll to position [0, 67]
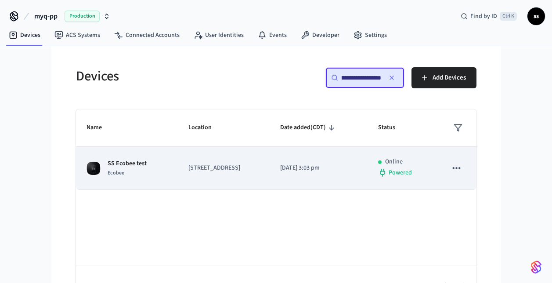
type input "**********"
click at [157, 176] on td "SS Ecobee test Ecobee" at bounding box center [127, 168] width 102 height 43
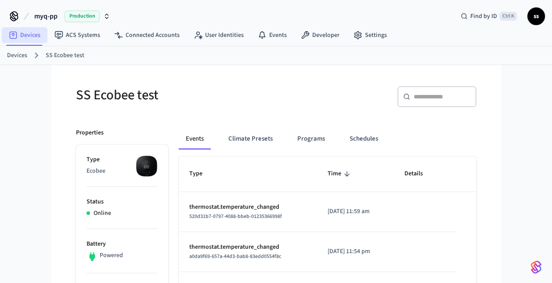
click at [35, 28] on link "Devices" at bounding box center [25, 35] width 46 height 16
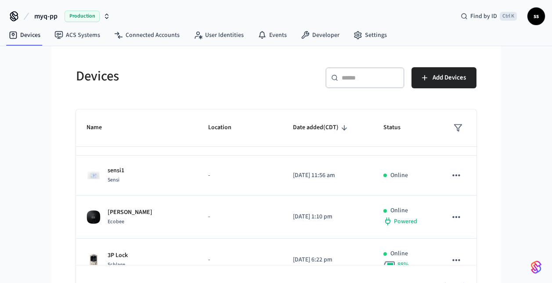
scroll to position [44, 0]
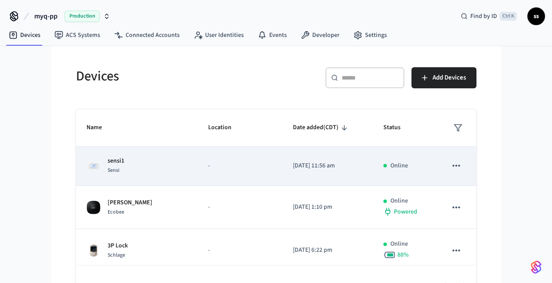
click at [155, 175] on div "sensi1 Sensi" at bounding box center [137, 165] width 101 height 18
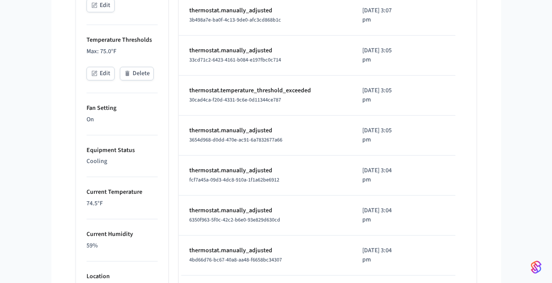
scroll to position [294, 0]
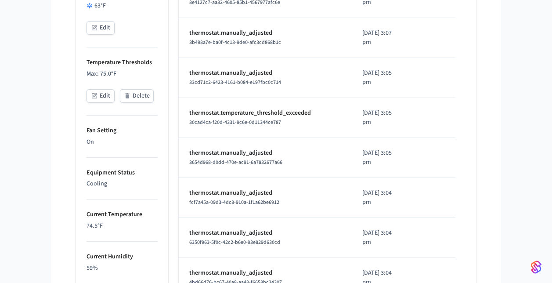
click at [103, 96] on button "Edit" at bounding box center [101, 96] width 28 height 14
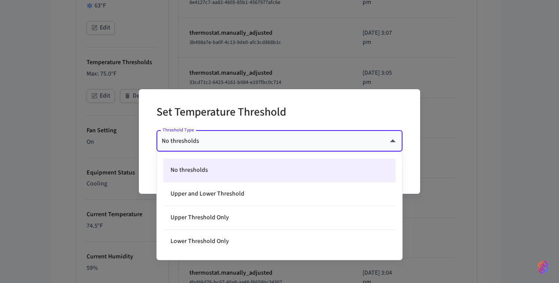
click at [206, 143] on body "myq-pp Production Find by ID Ctrl K ss Devices ACS Systems Connected Accounts U…" at bounding box center [279, 118] width 559 height 824
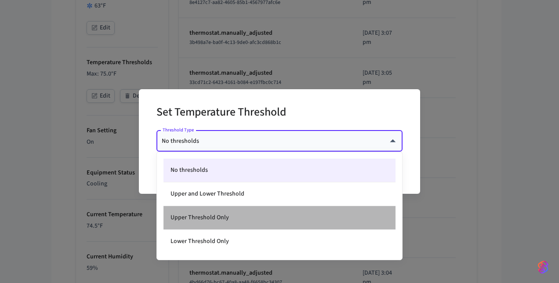
click at [213, 219] on li "Upper Threshold Only" at bounding box center [279, 218] width 232 height 24
type input "*****"
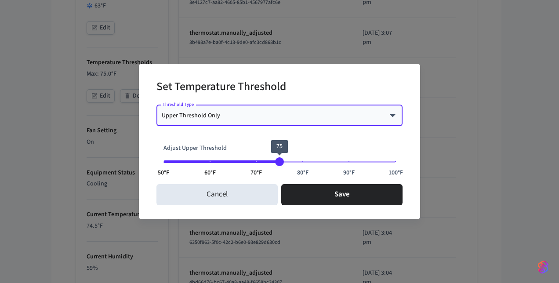
type input "**"
click at [260, 156] on span "50°F 60°F 70°F 80°F 90°F 100°F 75" at bounding box center [279, 161] width 232 height 13
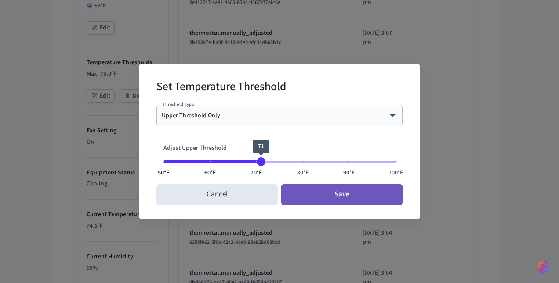
click at [306, 199] on button "Save" at bounding box center [341, 194] width 121 height 21
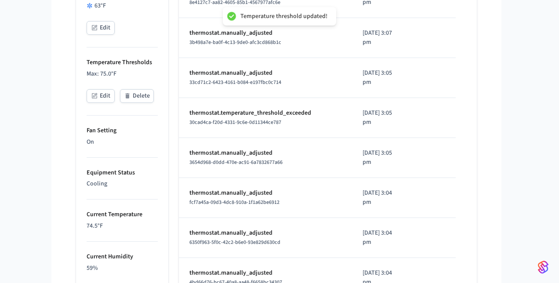
type input "****"
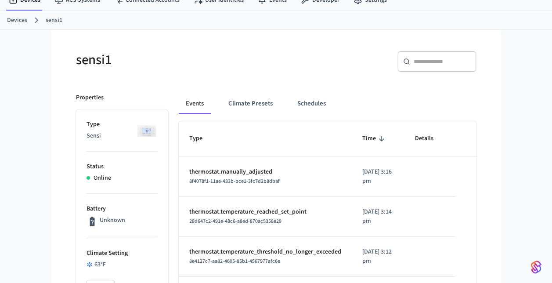
scroll to position [0, 0]
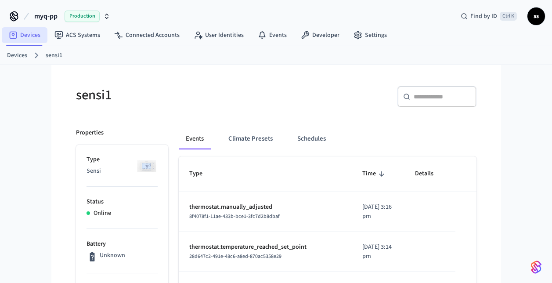
click at [29, 33] on link "Devices" at bounding box center [25, 35] width 46 height 16
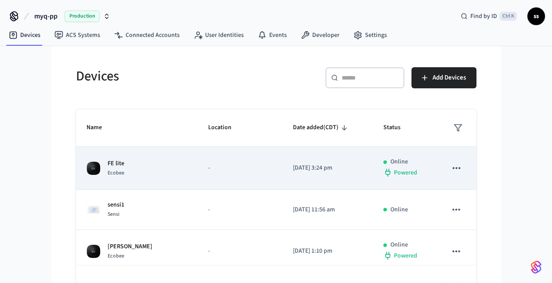
click at [158, 190] on td "FE lite Ecobee" at bounding box center [137, 168] width 122 height 43
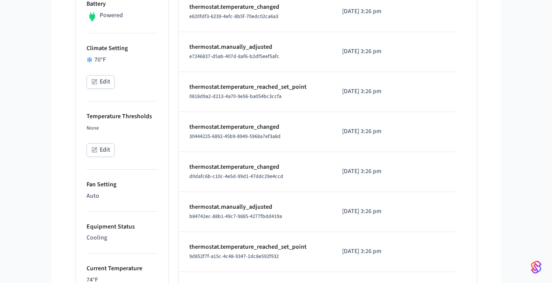
scroll to position [240, 0]
click at [103, 150] on button "Edit" at bounding box center [101, 151] width 28 height 14
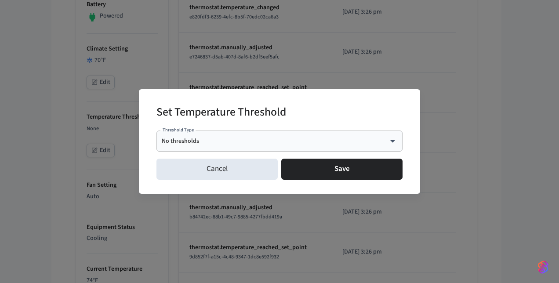
click at [219, 146] on div "No thresholds **** Threshold Type" at bounding box center [279, 141] width 246 height 21
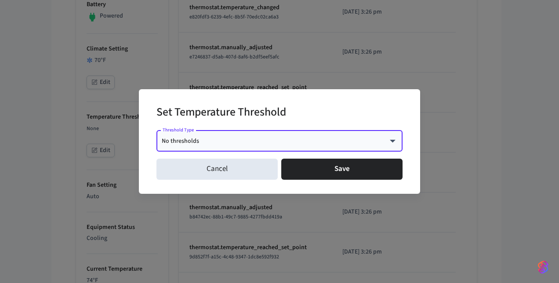
click at [243, 140] on body "myq-pp Production Find by ID Ctrl K ss Devices ACS Systems Connected Accounts U…" at bounding box center [279, 172] width 559 height 824
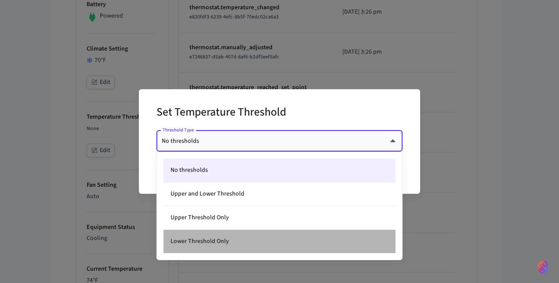
click at [230, 237] on li "Lower Threshold Only" at bounding box center [279, 241] width 232 height 23
type input "*****"
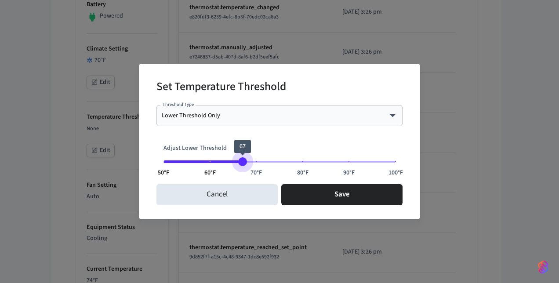
click at [243, 160] on span "50°F 60°F 70°F 80°F 90°F 100°F 67" at bounding box center [279, 161] width 232 height 13
click at [270, 157] on span "50°F 60°F 70°F 80°F 90°F 100°F 73" at bounding box center [279, 161] width 232 height 13
click at [275, 158] on span "74" at bounding box center [274, 161] width 9 height 9
type input "**"
click at [280, 158] on span "75" at bounding box center [279, 161] width 9 height 9
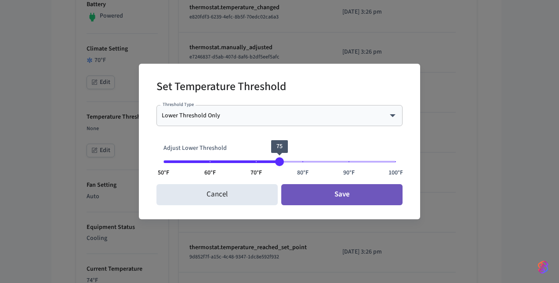
click at [317, 200] on button "Save" at bounding box center [341, 194] width 121 height 21
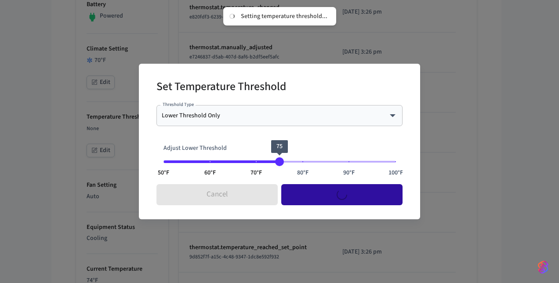
type input "****"
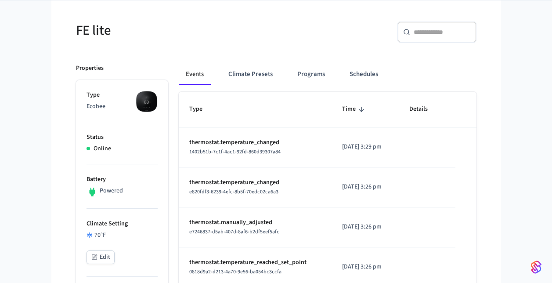
scroll to position [64, 0]
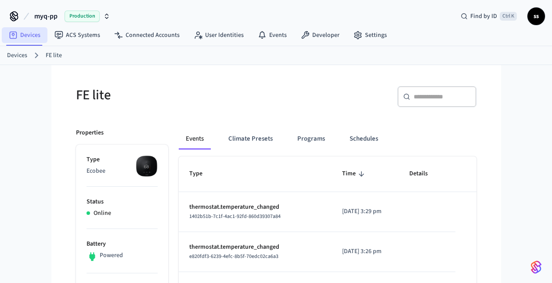
click at [35, 33] on link "Devices" at bounding box center [25, 35] width 46 height 16
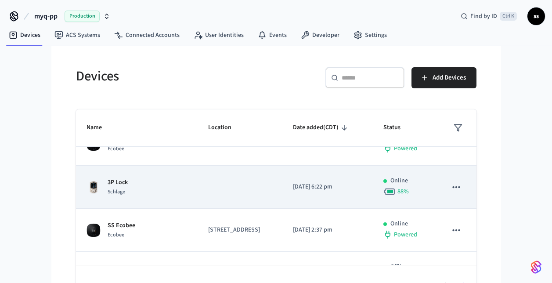
scroll to position [69, 0]
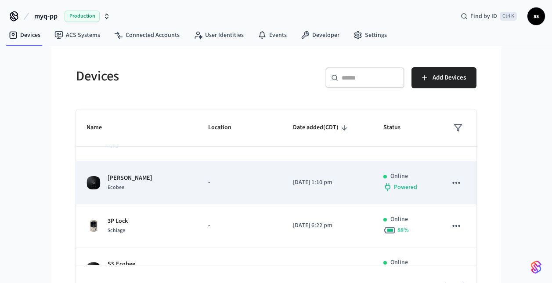
click at [174, 201] on td "[PERSON_NAME] Ecobee" at bounding box center [137, 182] width 122 height 43
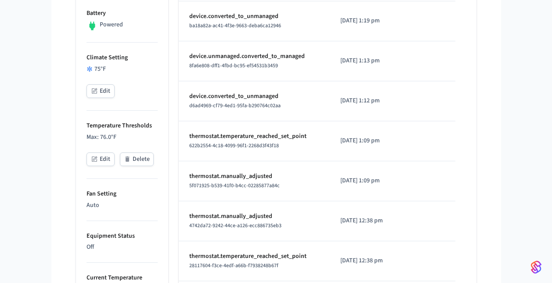
scroll to position [230, 0]
click at [100, 156] on button "Edit" at bounding box center [101, 160] width 28 height 14
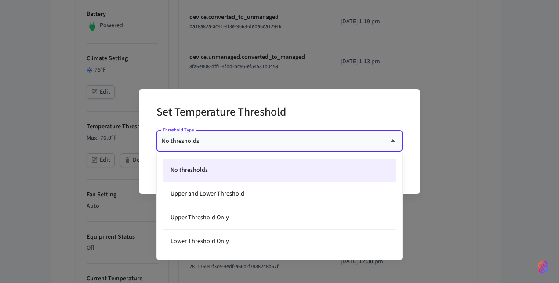
click at [225, 138] on body "myq-pp Production Find by ID Ctrl K ss Devices ACS Systems Connected Accounts U…" at bounding box center [279, 182] width 559 height 824
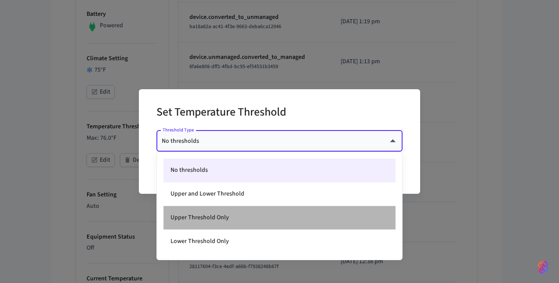
click at [207, 218] on li "Upper Threshold Only" at bounding box center [279, 218] width 232 height 24
type input "*****"
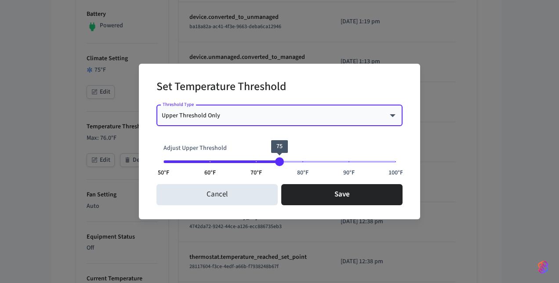
type input "**"
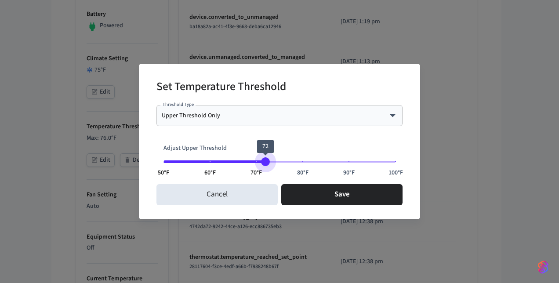
click at [268, 159] on span "50°F 60°F 70°F 80°F 90°F 100°F 72" at bounding box center [279, 161] width 232 height 13
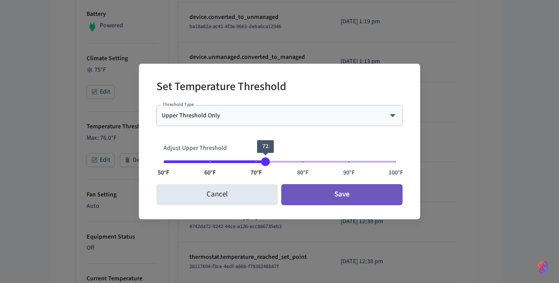
click at [304, 202] on button "Save" at bounding box center [341, 194] width 121 height 21
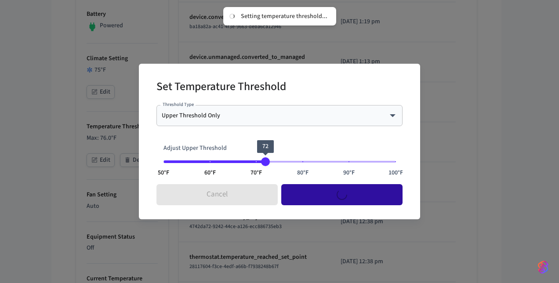
type input "****"
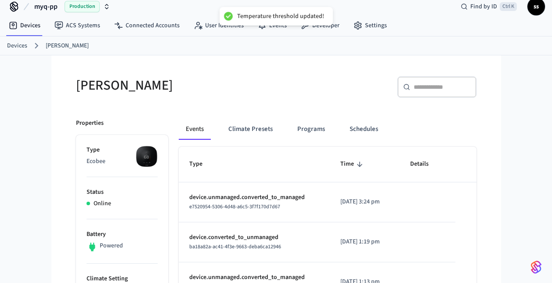
scroll to position [8, 0]
